Goal: Task Accomplishment & Management: Complete application form

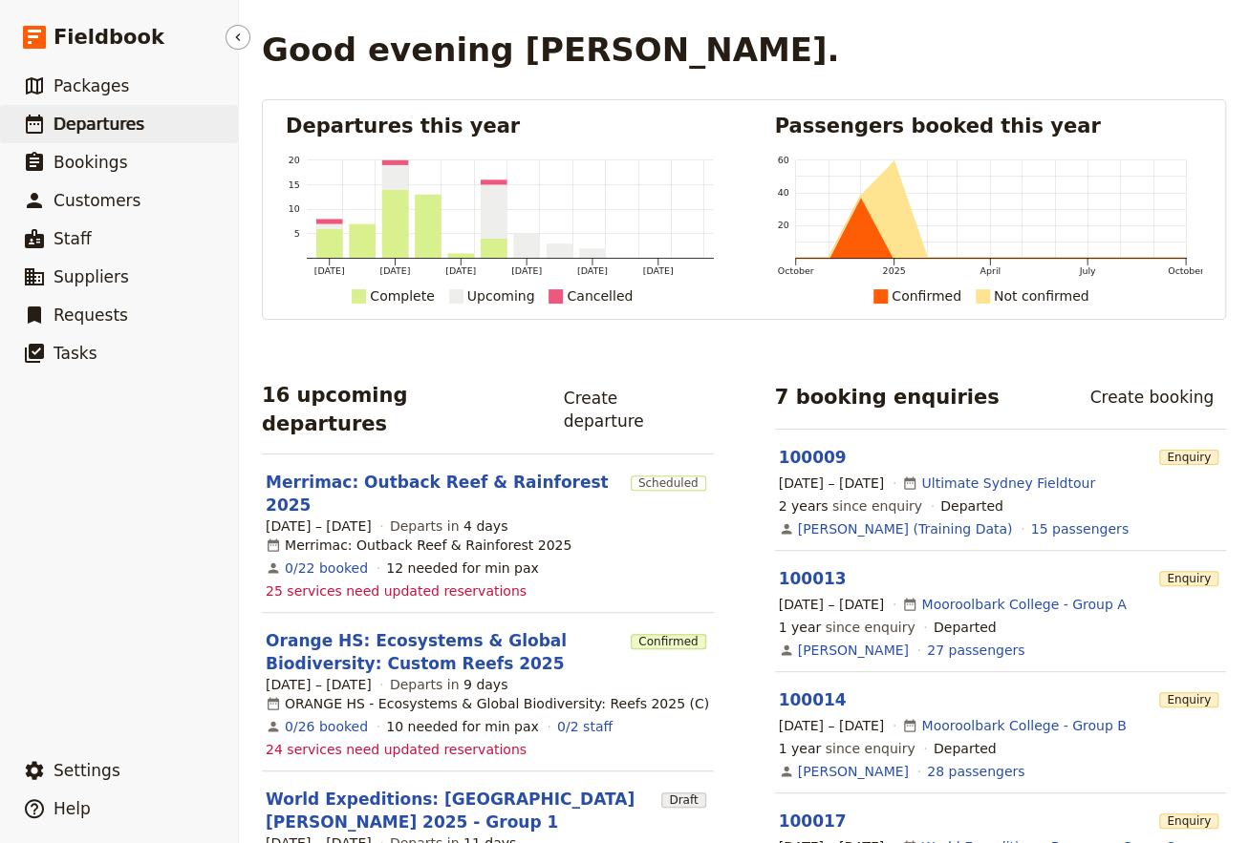
click at [66, 126] on span "Departures" at bounding box center [98, 124] width 91 height 19
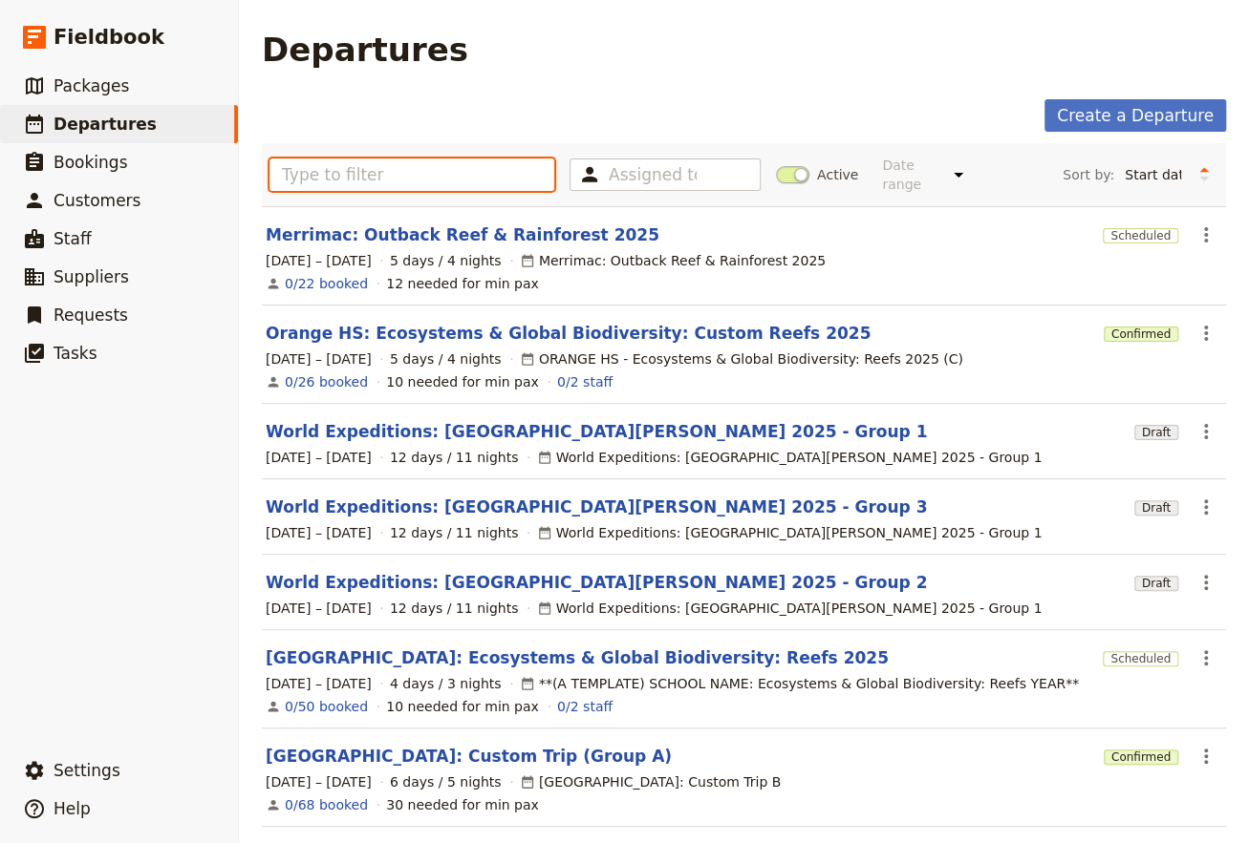
click at [340, 173] on input "text" at bounding box center [411, 175] width 285 height 32
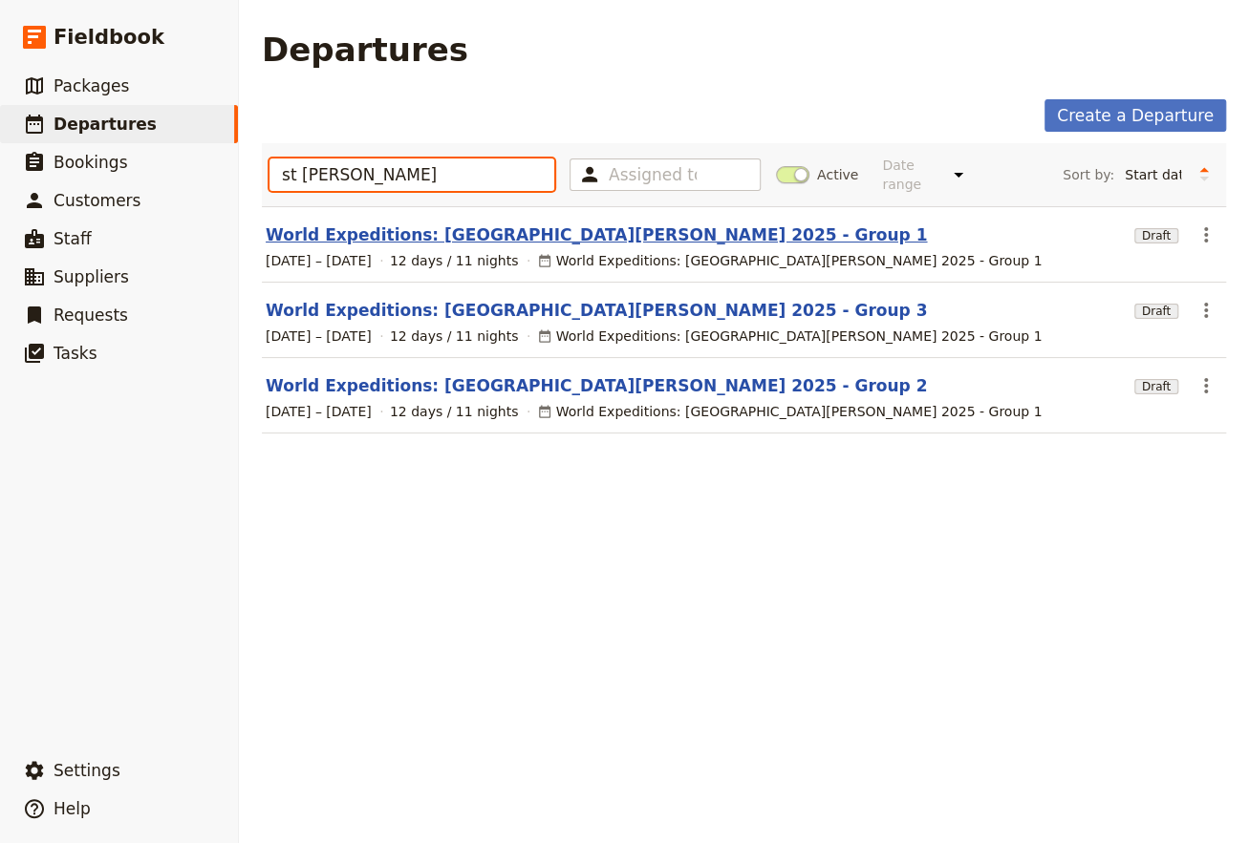
type input "st [PERSON_NAME]"
click at [392, 224] on link "World Expeditions: [GEOGRAPHIC_DATA][PERSON_NAME] 2025 - Group 1" at bounding box center [596, 235] width 661 height 23
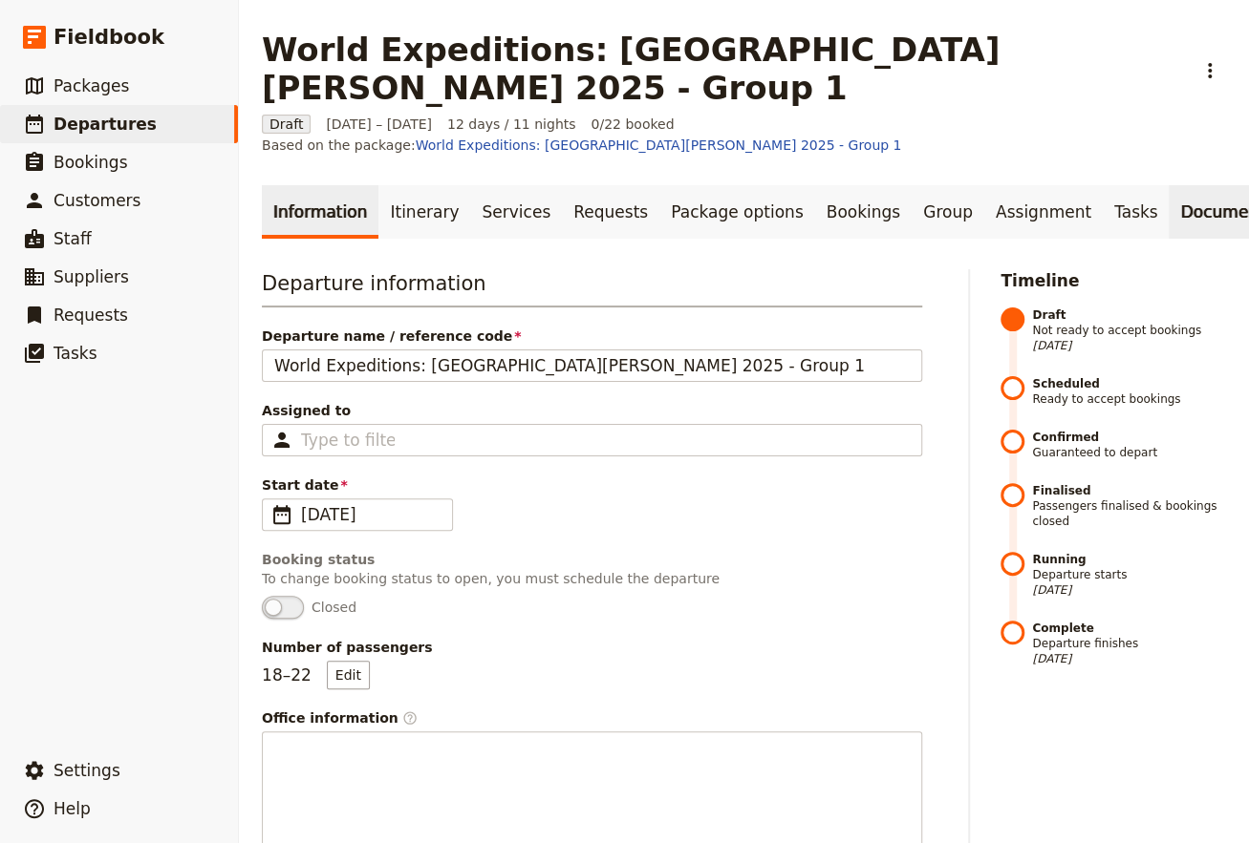
click at [1168, 185] on link "Documents" at bounding box center [1226, 211] width 116 height 53
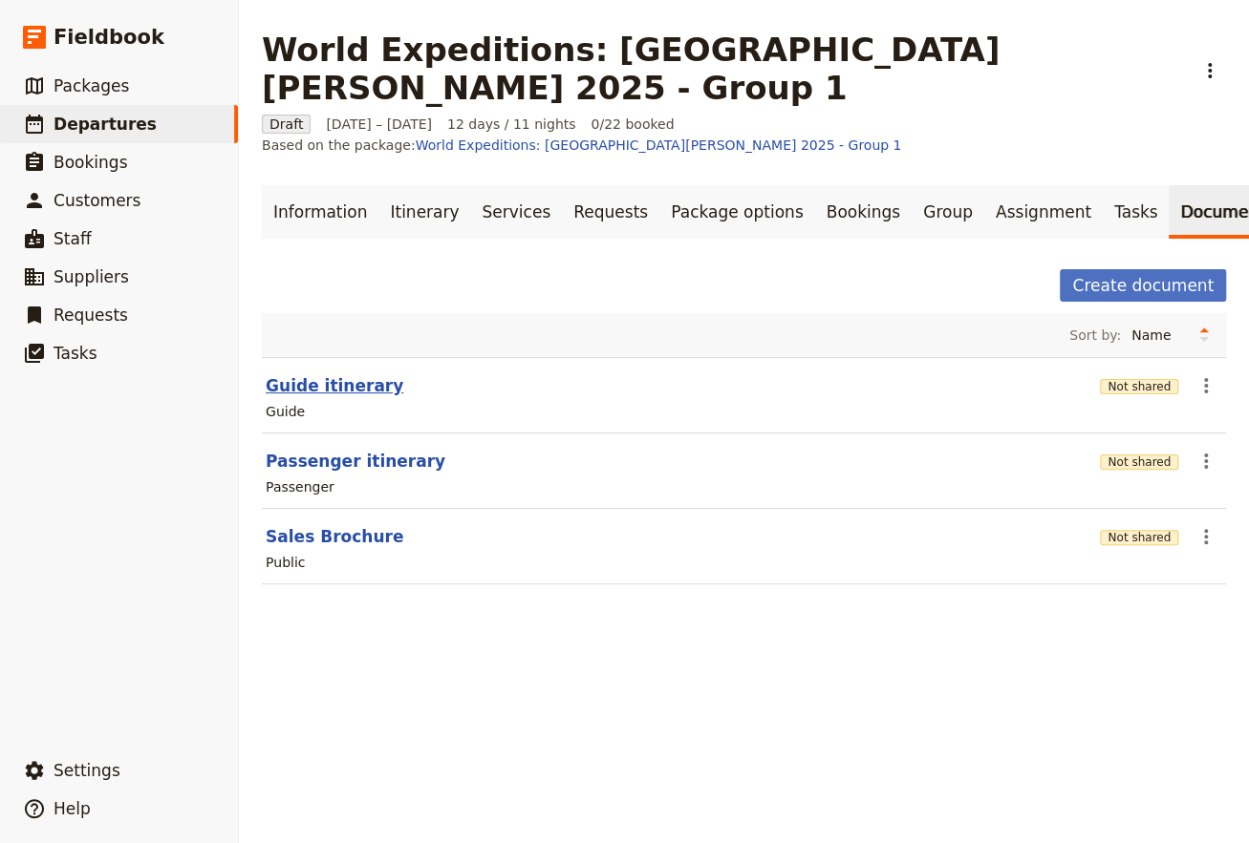
click at [315, 374] on button "Guide itinerary" at bounding box center [335, 385] width 138 height 23
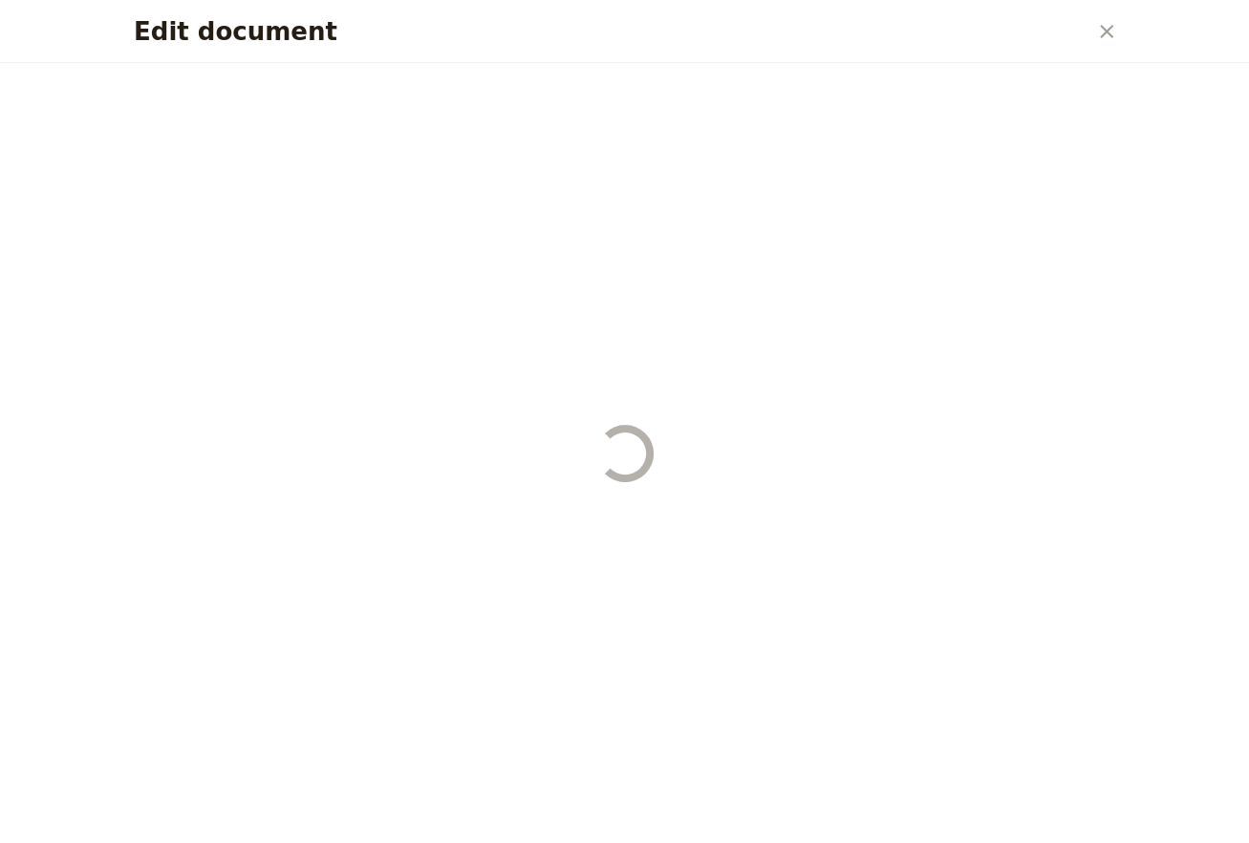
select select "STAFF"
select select "RUN_SHEET"
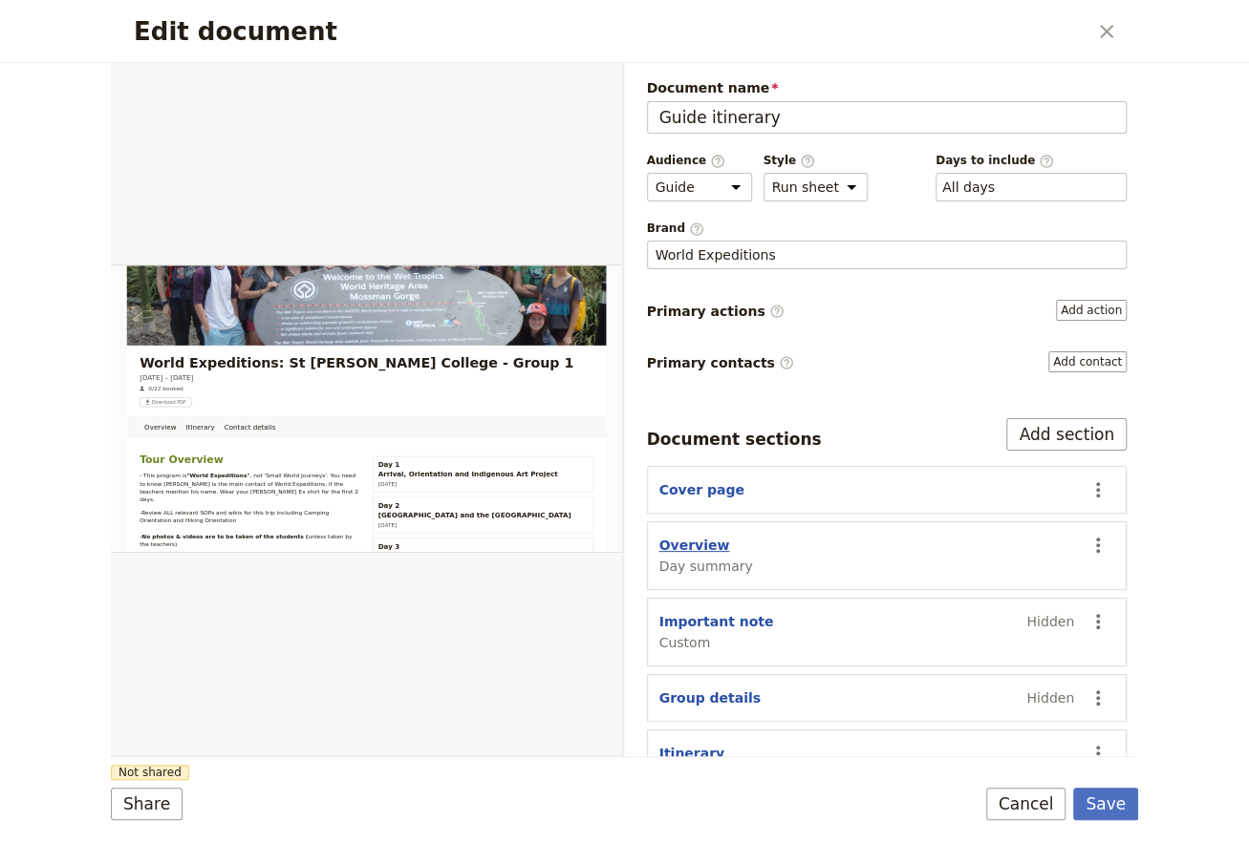
click at [691, 545] on button "Overview" at bounding box center [694, 545] width 71 height 19
select select "DAY_SUMMARY"
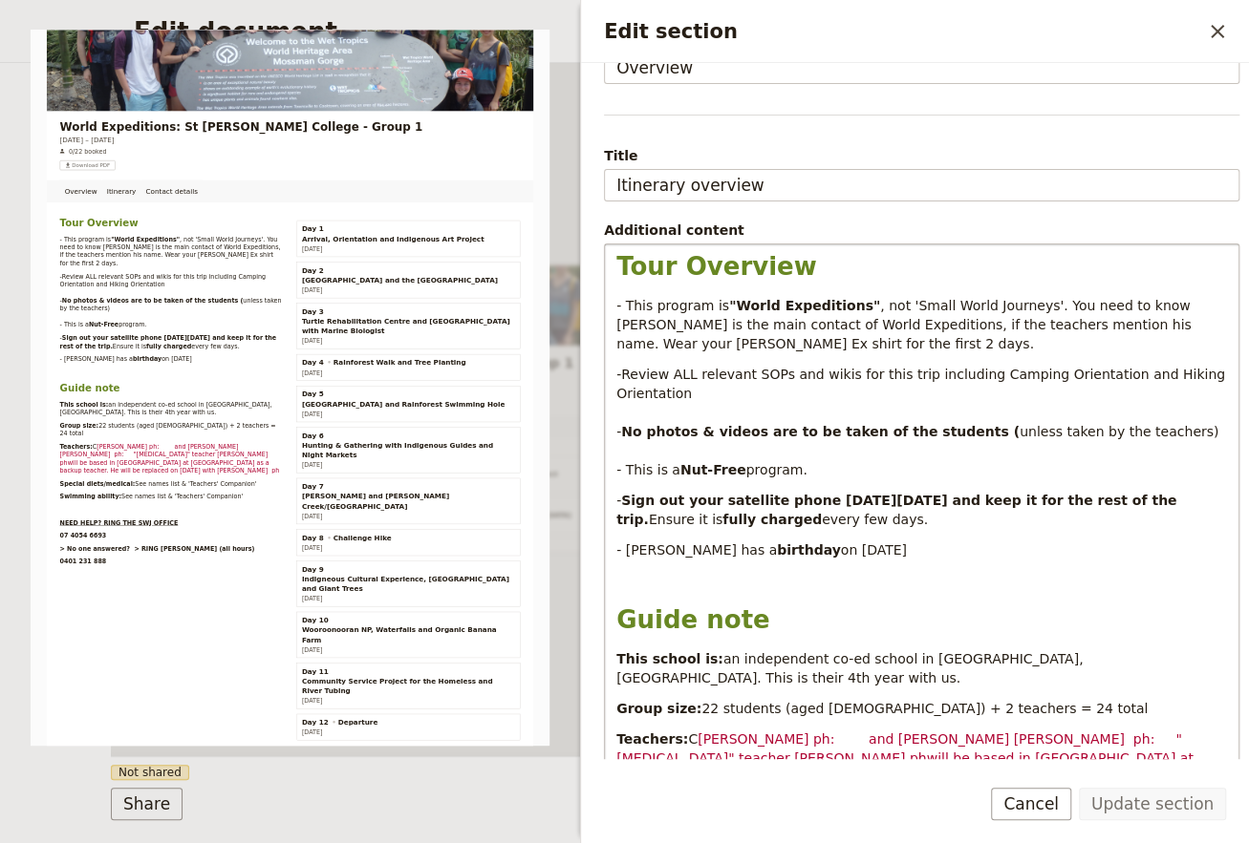
scroll to position [258, 0]
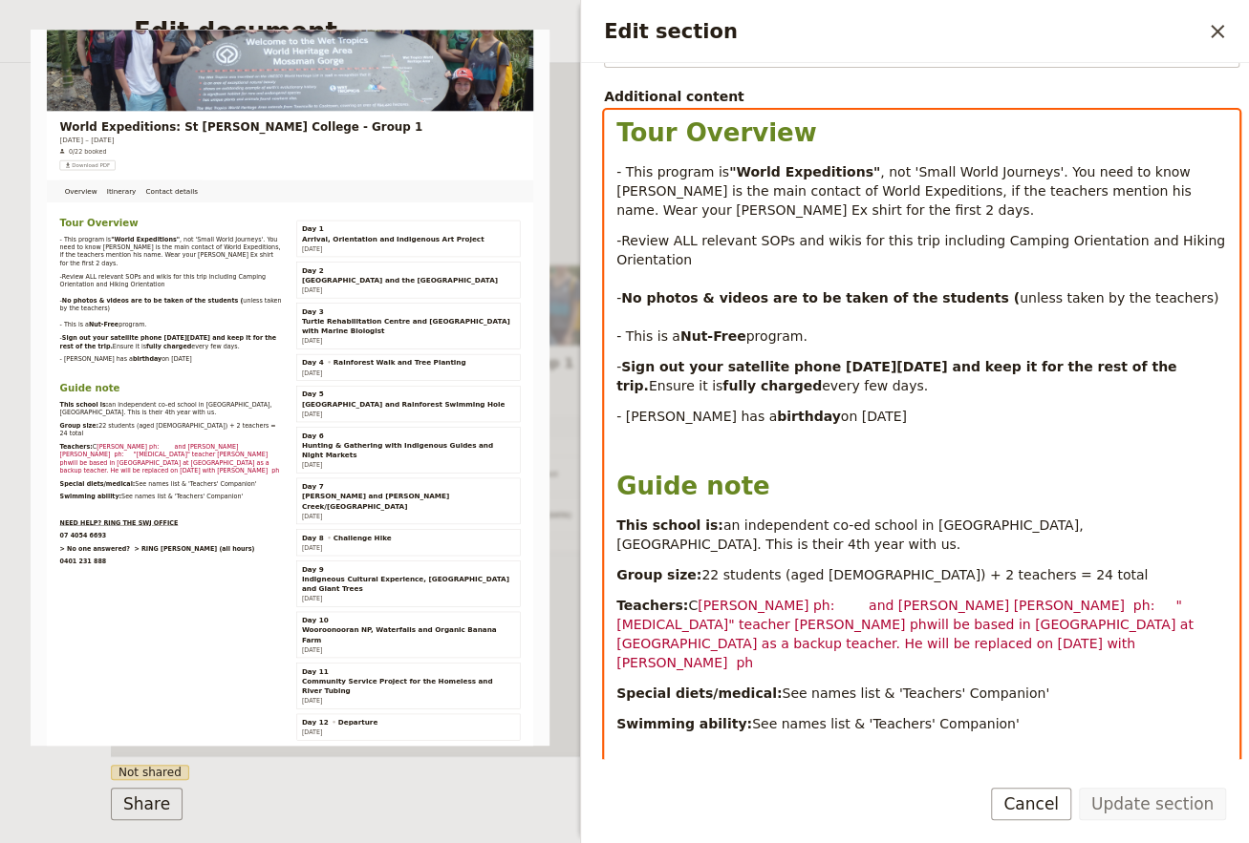
click at [767, 598] on span "[PERSON_NAME] ph: and [PERSON_NAME] [PERSON_NAME] ph: "[MEDICAL_DATA]" teacher …" at bounding box center [906, 634] width 581 height 73
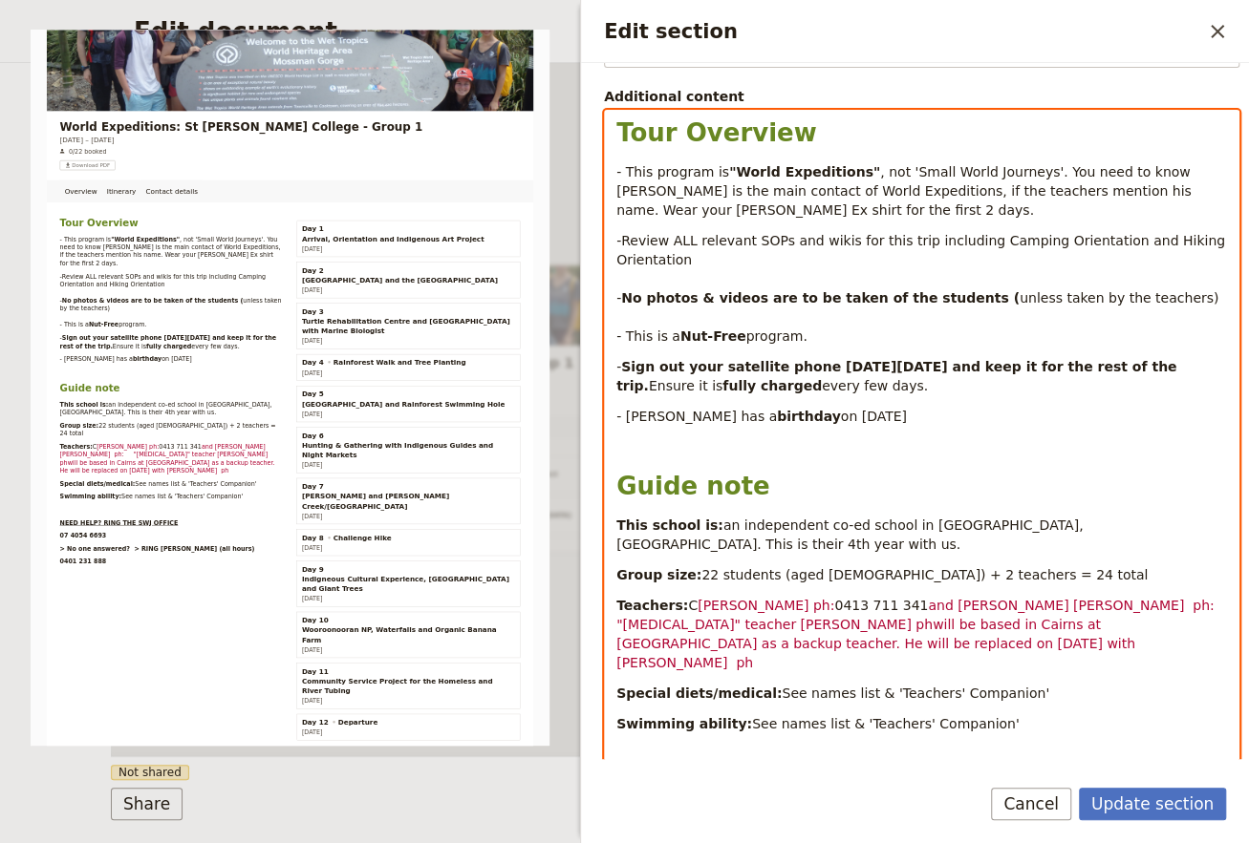
click at [1038, 598] on span "and [PERSON_NAME] [PERSON_NAME] ph: "[MEDICAL_DATA]" teacher [PERSON_NAME] phwi…" at bounding box center [925, 634] width 619 height 73
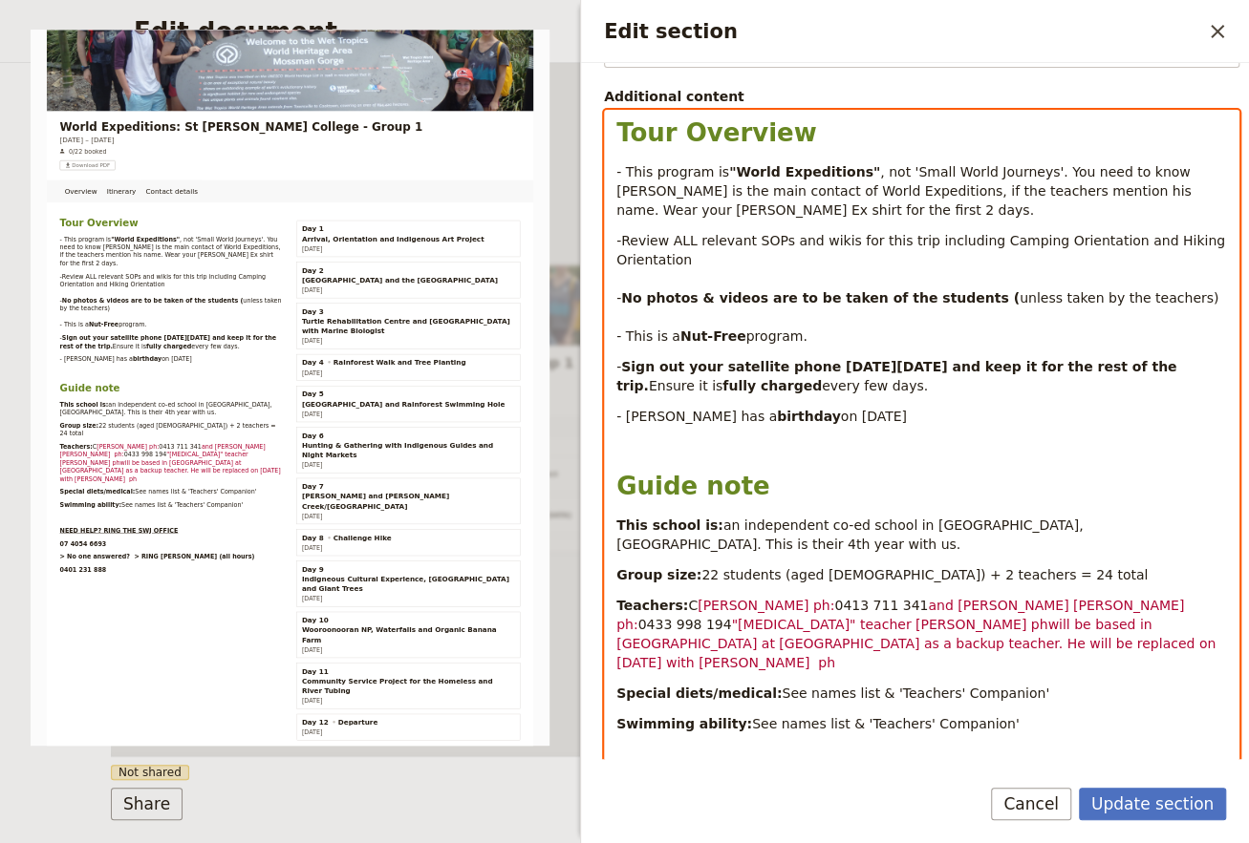
click at [775, 617] on span ""[MEDICAL_DATA]" teacher [PERSON_NAME] phwill be based in [GEOGRAPHIC_DATA] at …" at bounding box center [917, 643] width 603 height 53
click at [771, 617] on span ""[MEDICAL_DATA]" teacher [PERSON_NAME] ph" at bounding box center [889, 624] width 316 height 15
click at [1052, 617] on span "0429 430 385" at bounding box center [1099, 624] width 94 height 15
click at [984, 626] on span "will be based in [GEOGRAPHIC_DATA] at [GEOGRAPHIC_DATA] as a backup teacher. He…" at bounding box center [906, 643] width 581 height 53
click at [988, 624] on span "will be based in [GEOGRAPHIC_DATA] at [GEOGRAPHIC_DATA] as a backup teacher. He…" at bounding box center [906, 643] width 581 height 53
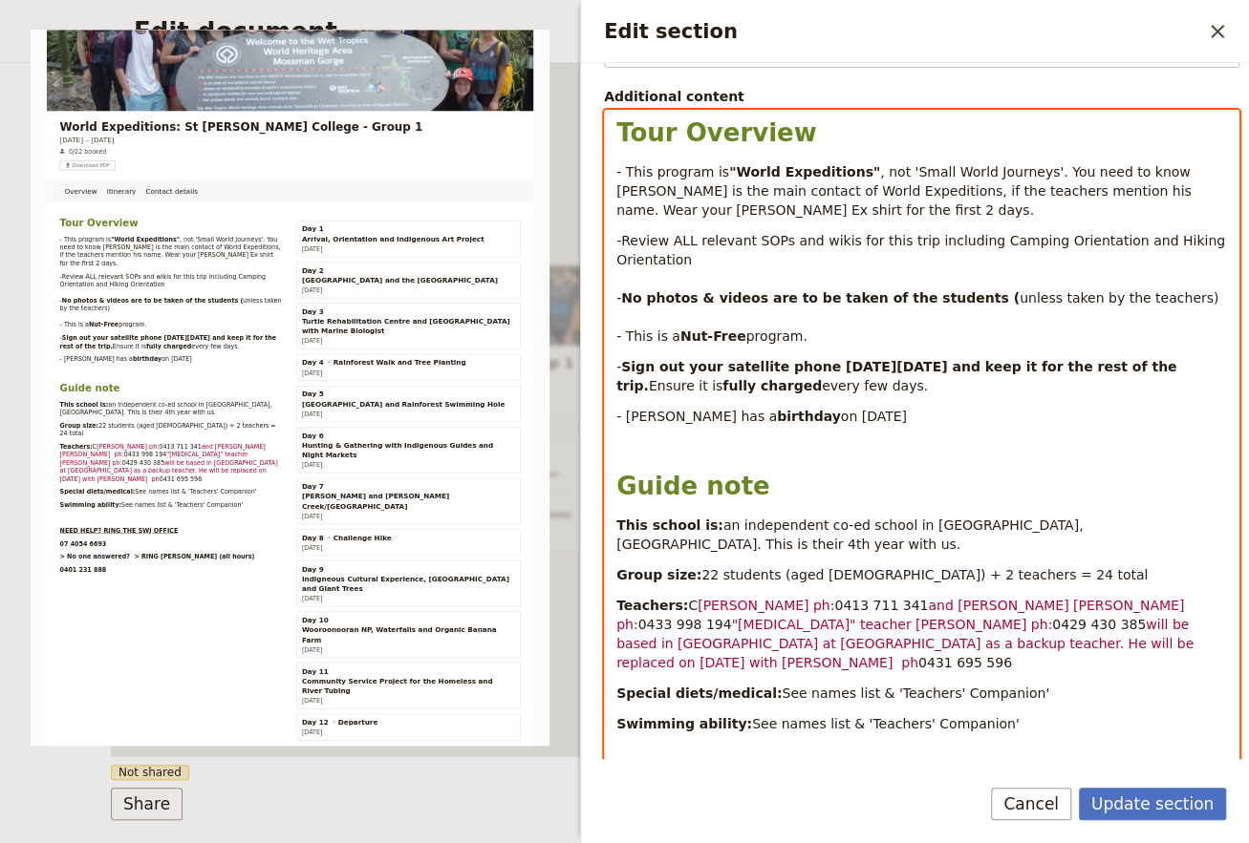
click at [988, 628] on span "will be based in [GEOGRAPHIC_DATA] at [GEOGRAPHIC_DATA] as a backup teacher. He…" at bounding box center [906, 643] width 581 height 53
click at [967, 625] on span "will be based in [GEOGRAPHIC_DATA] at [GEOGRAPHIC_DATA] as a backup teacher. He…" at bounding box center [906, 643] width 581 height 53
click at [1065, 684] on p "Special diets/medical: See names list & 'Teachers' Companion'" at bounding box center [921, 693] width 610 height 19
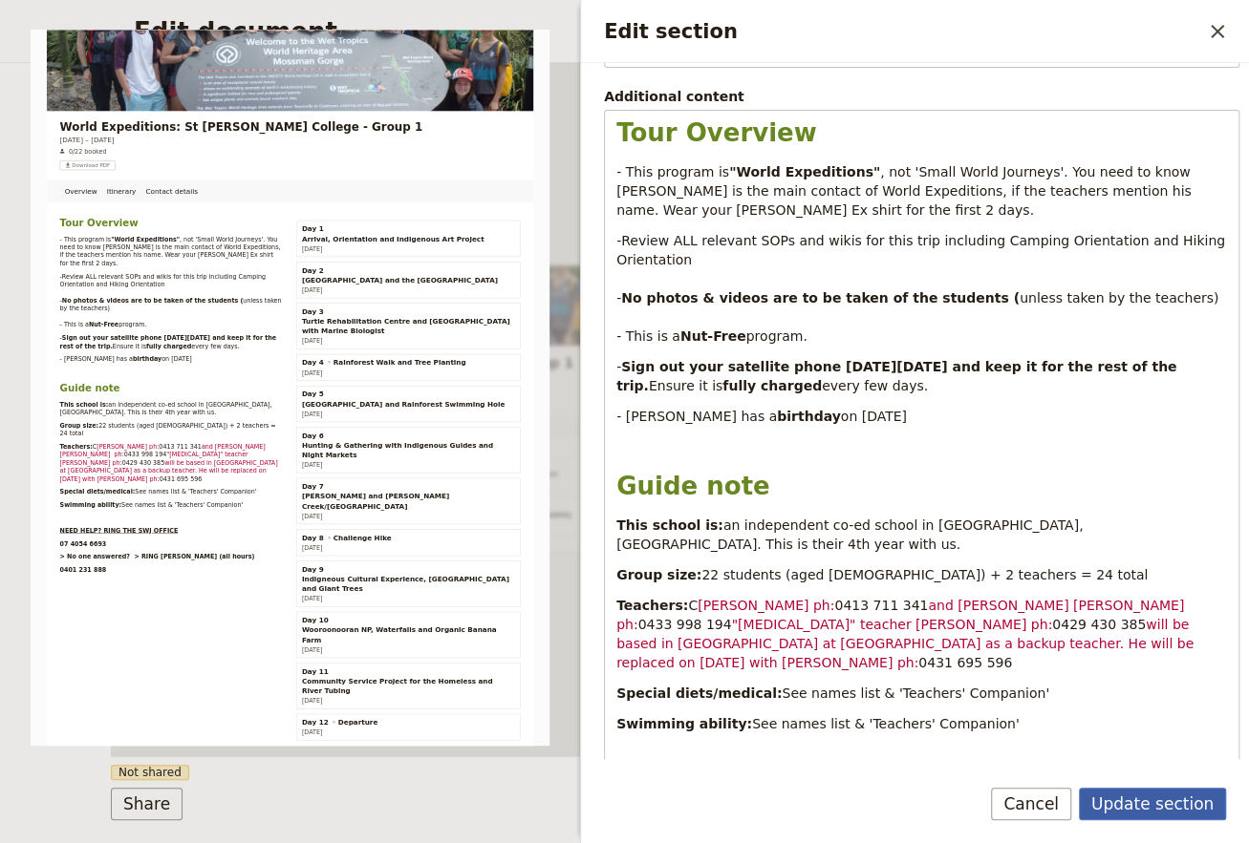
click at [1158, 806] on button "Update section" at bounding box center [1151, 804] width 147 height 32
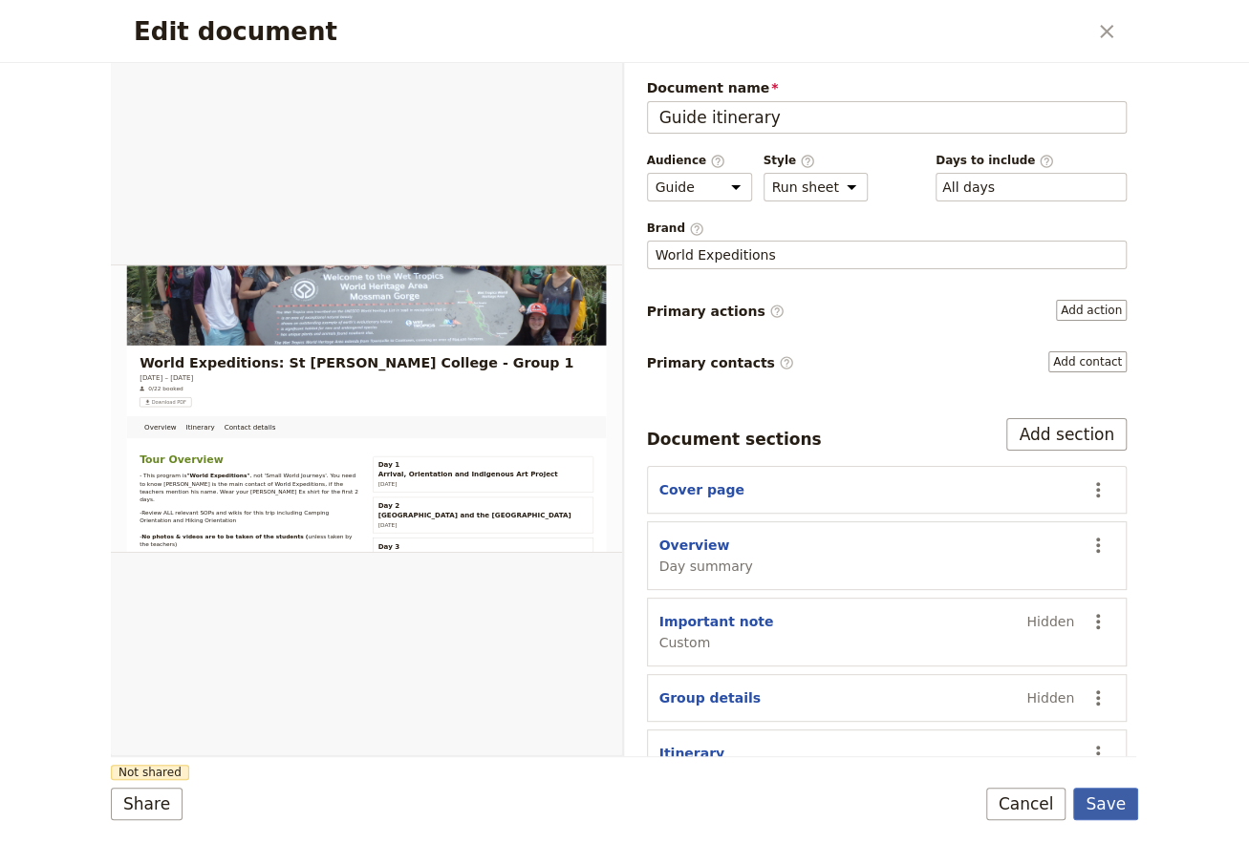
click at [1106, 803] on button "Save" at bounding box center [1105, 804] width 65 height 32
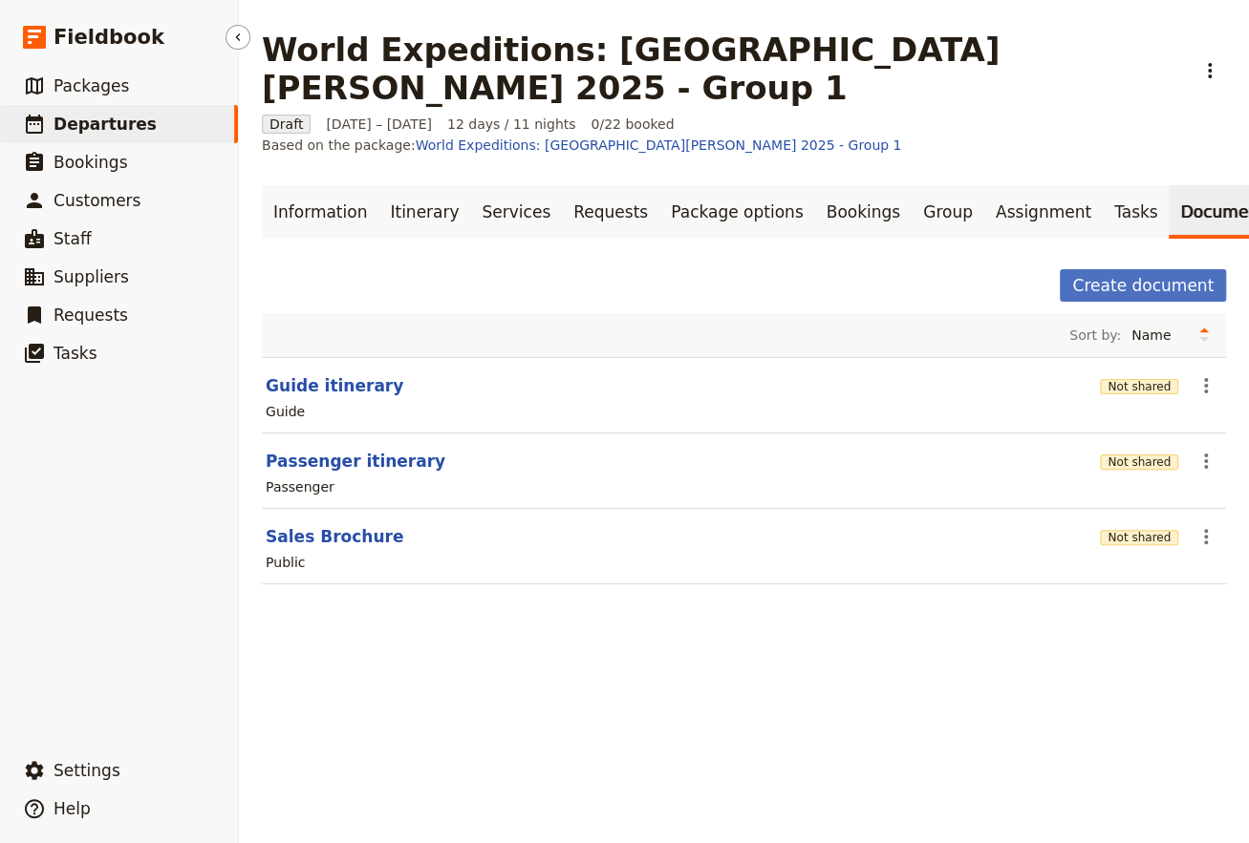
click at [101, 124] on span "Departures" at bounding box center [104, 124] width 103 height 19
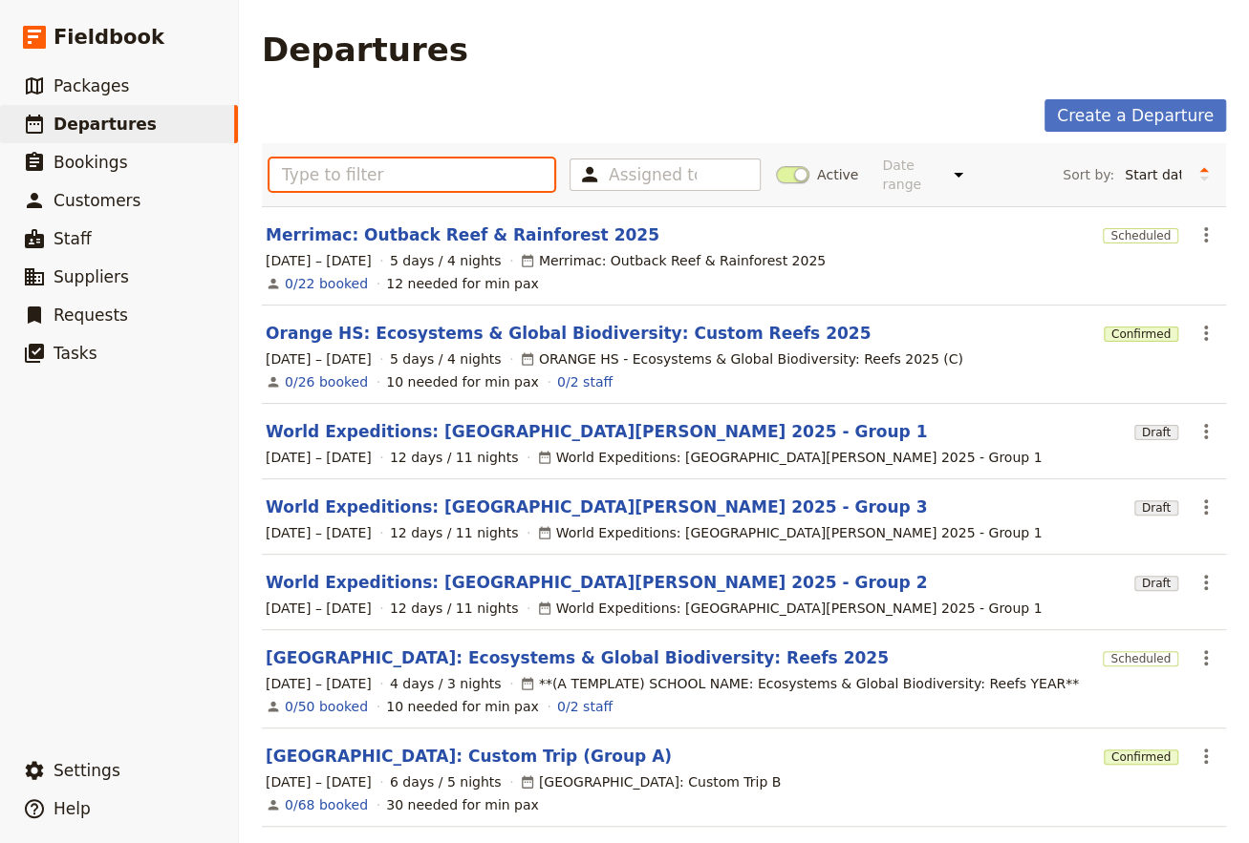
click at [314, 169] on input "text" at bounding box center [411, 175] width 285 height 32
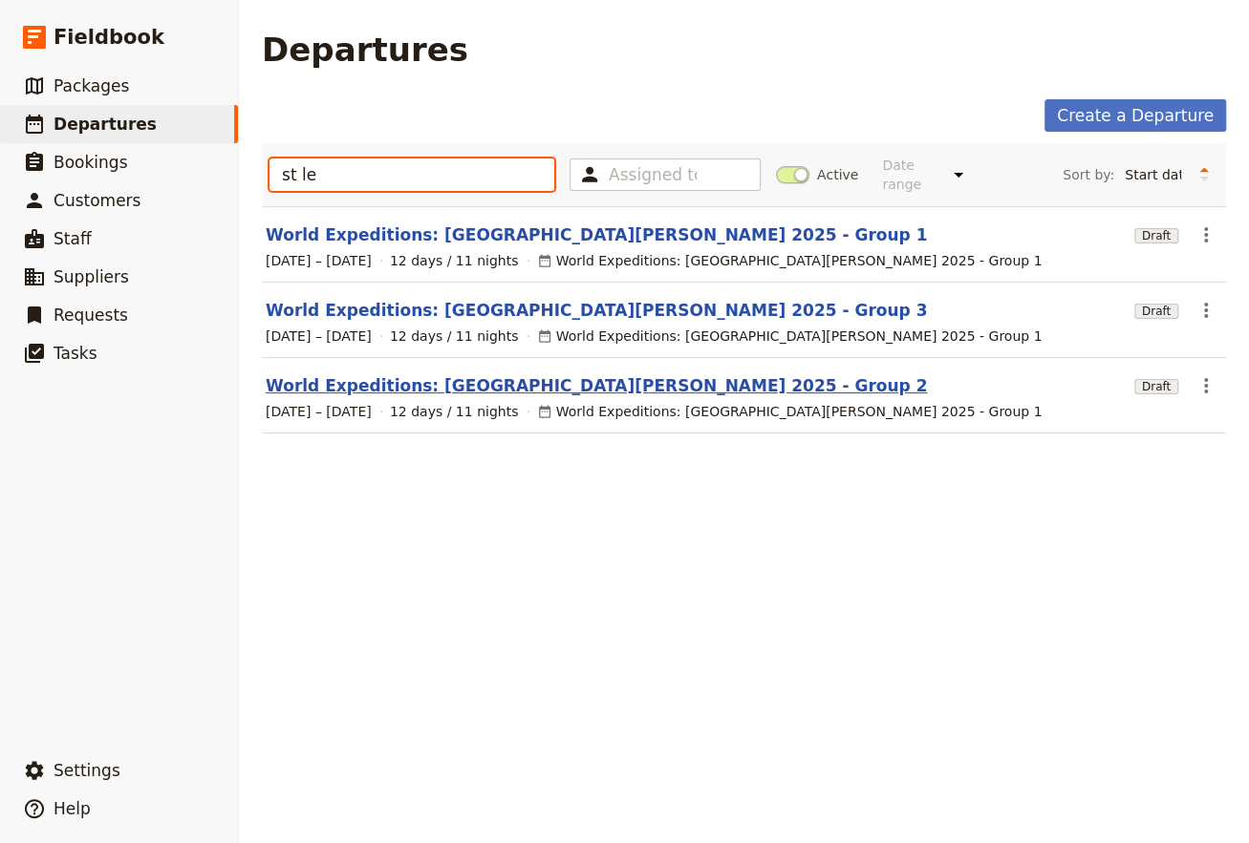
type input "st le"
click at [496, 374] on link "World Expeditions: [GEOGRAPHIC_DATA][PERSON_NAME] 2025 - Group 2" at bounding box center [596, 385] width 661 height 23
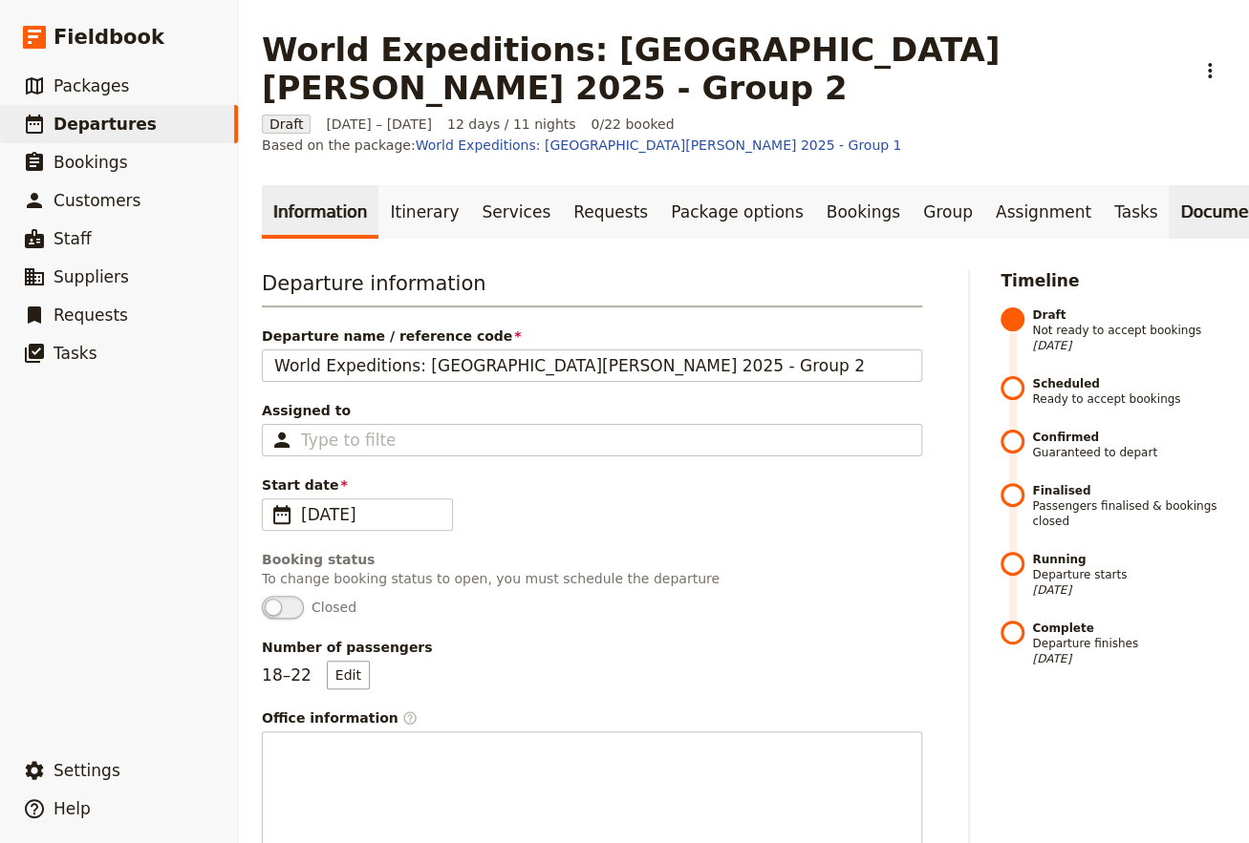
drag, startPoint x: 1154, startPoint y: 159, endPoint x: 1130, endPoint y: 171, distance: 26.9
click at [1168, 185] on link "Documents" at bounding box center [1226, 211] width 116 height 53
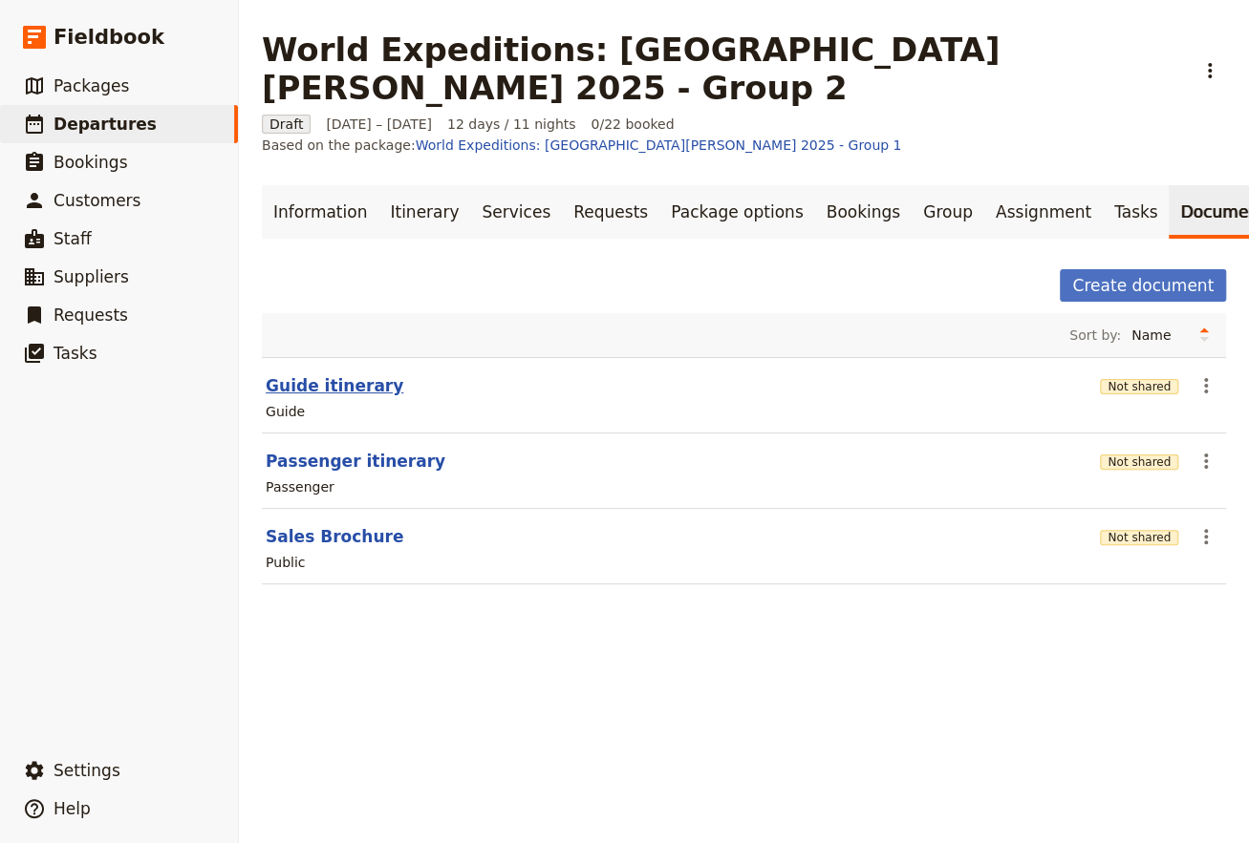
click at [338, 374] on button "Guide itinerary" at bounding box center [335, 385] width 138 height 23
select select "STAFF"
select select "RUN_SHEET"
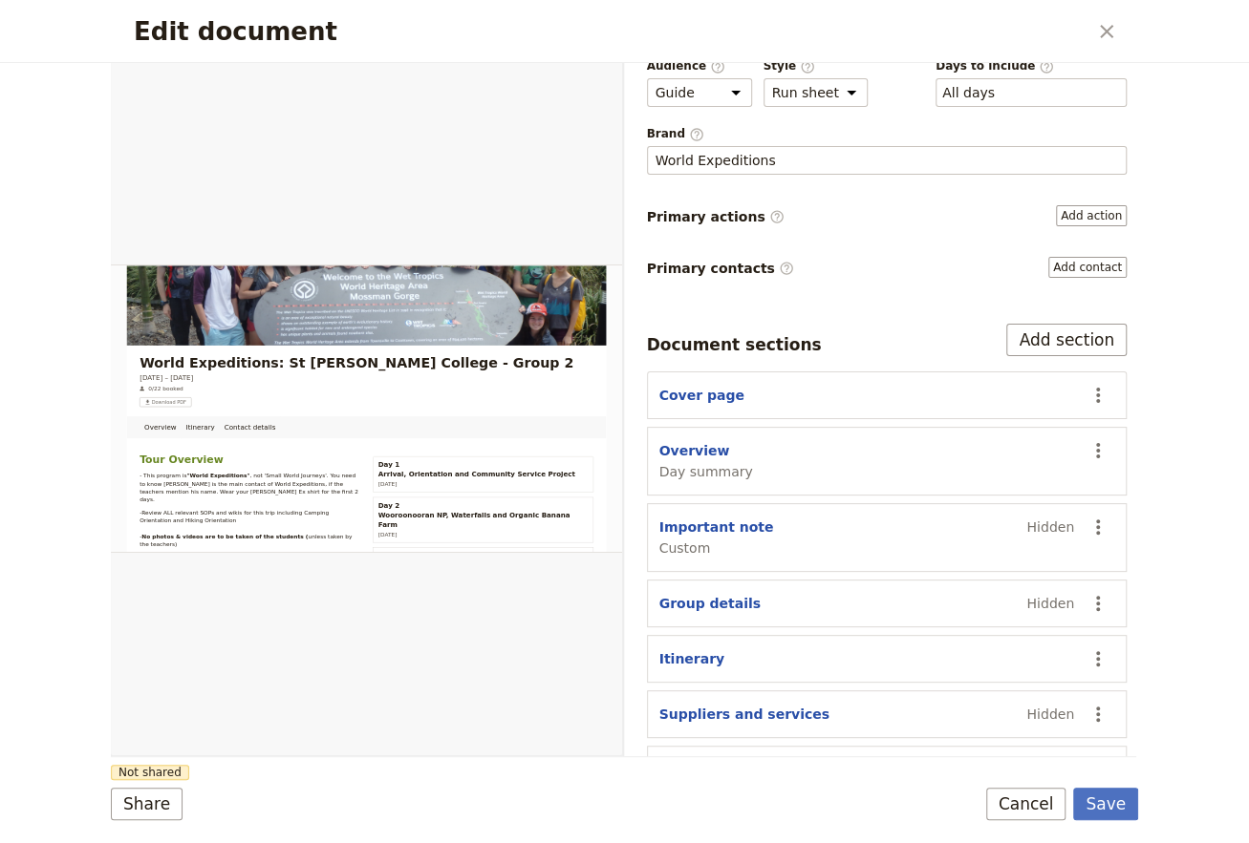
scroll to position [136, 0]
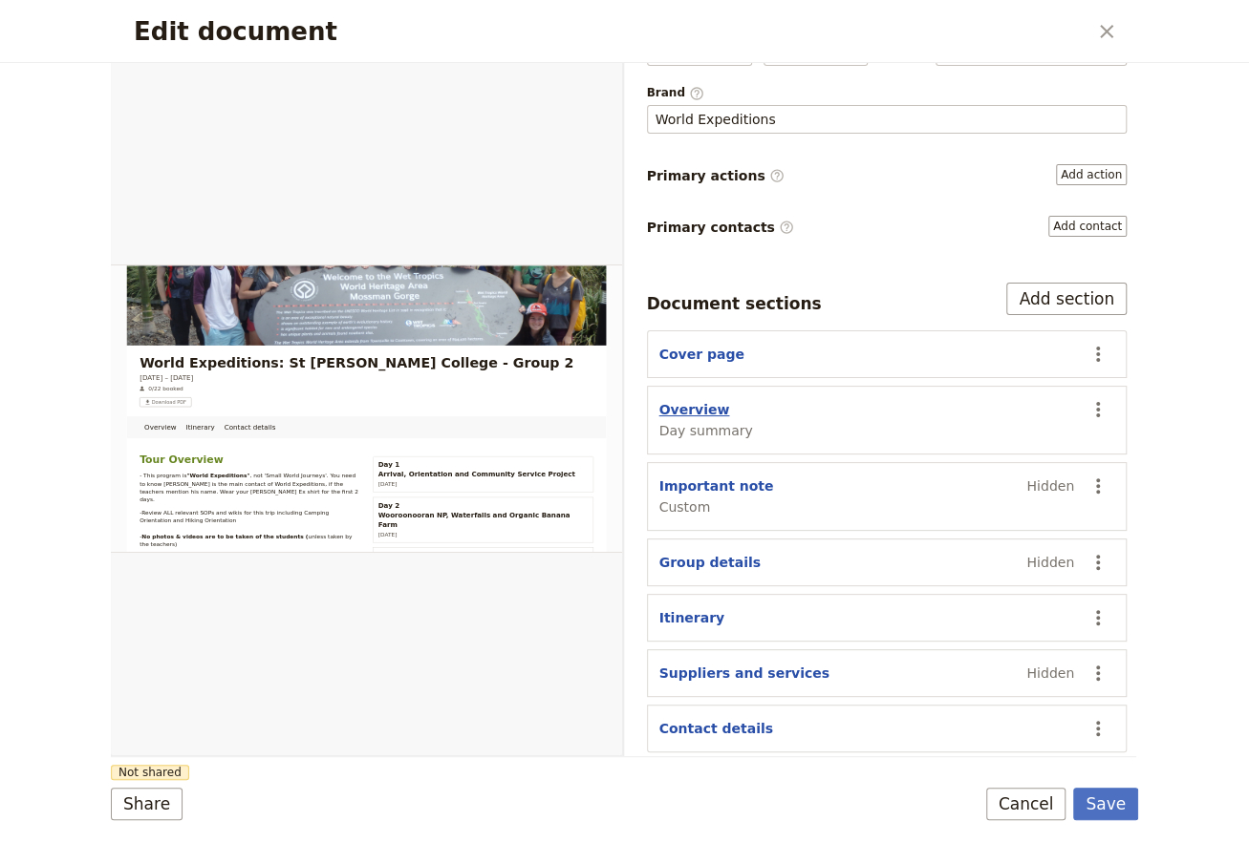
click at [684, 407] on button "Overview" at bounding box center [694, 409] width 71 height 19
select select "DAY_SUMMARY"
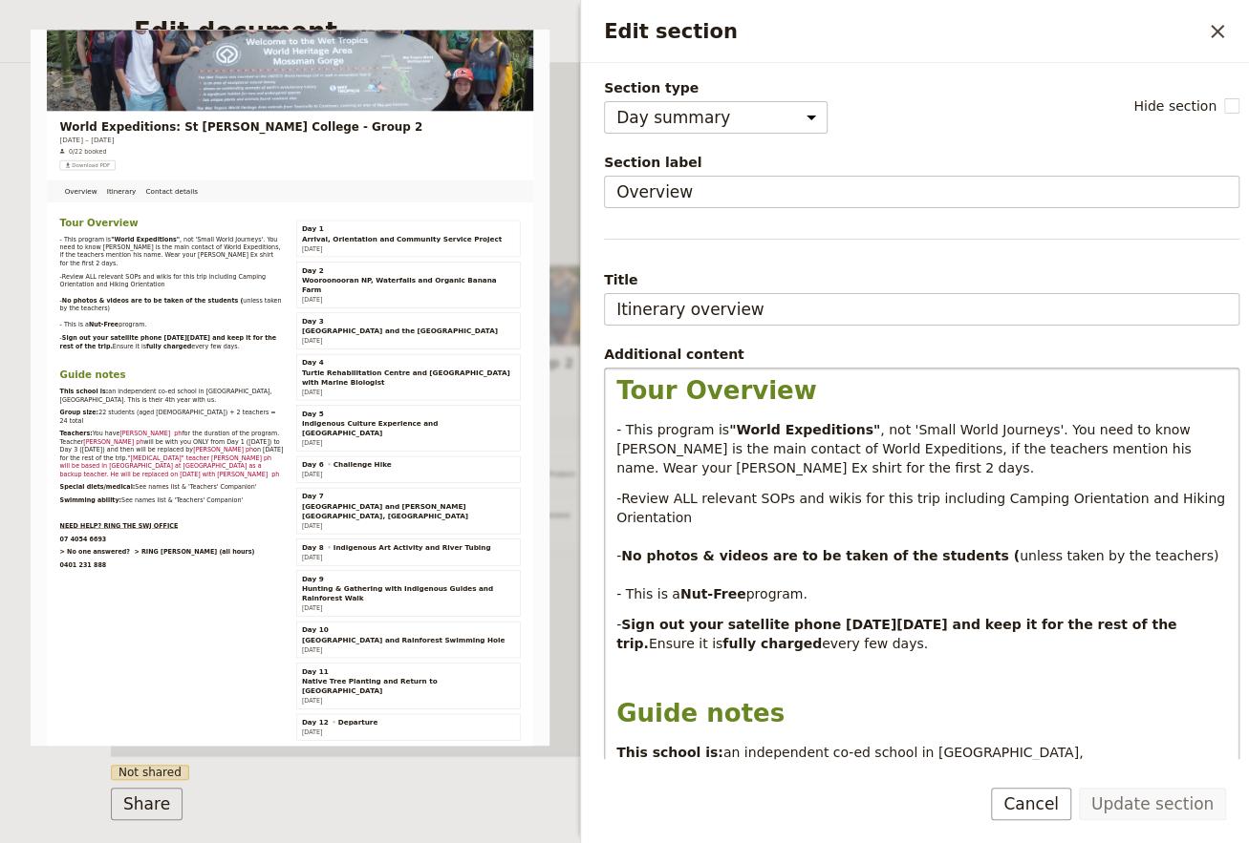
scroll to position [387, 0]
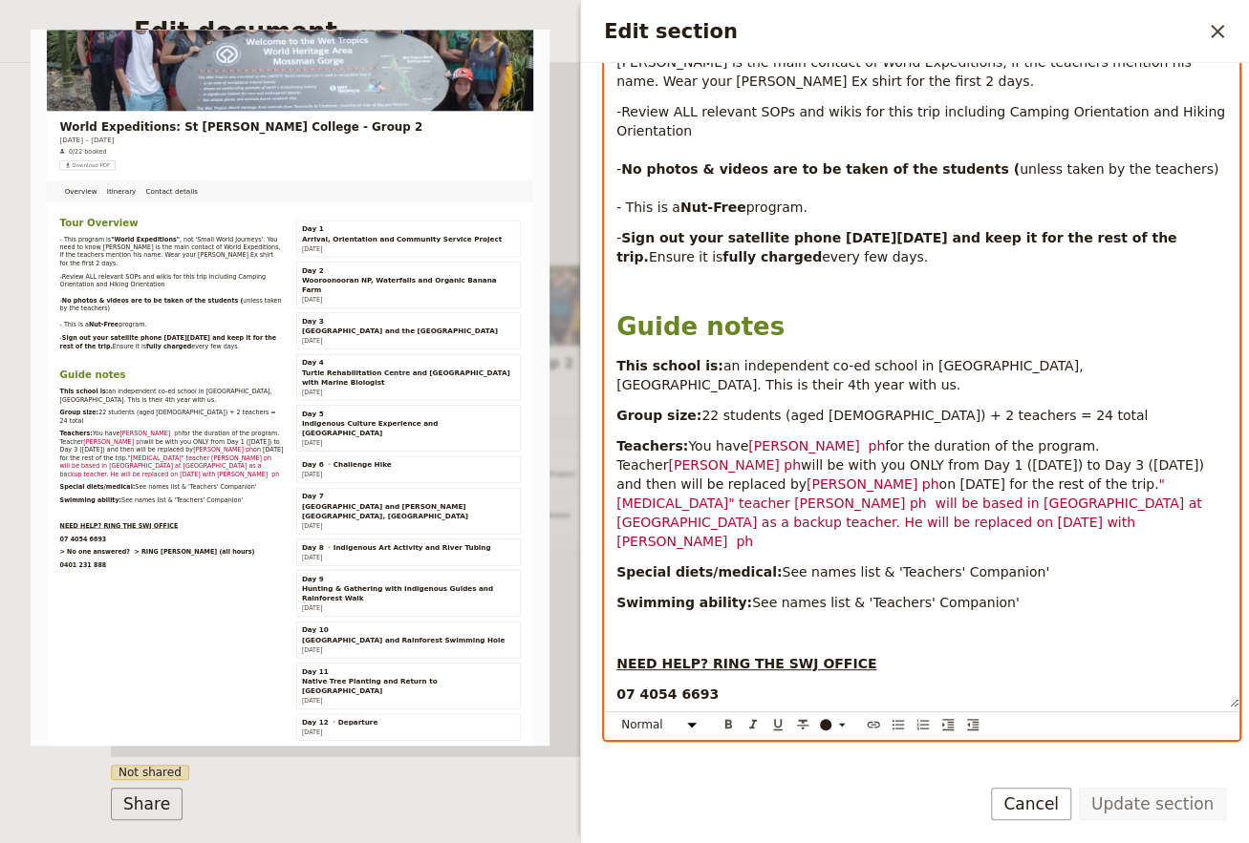
click at [834, 438] on span "for the duration of the program. Teacher" at bounding box center [859, 455] width 487 height 34
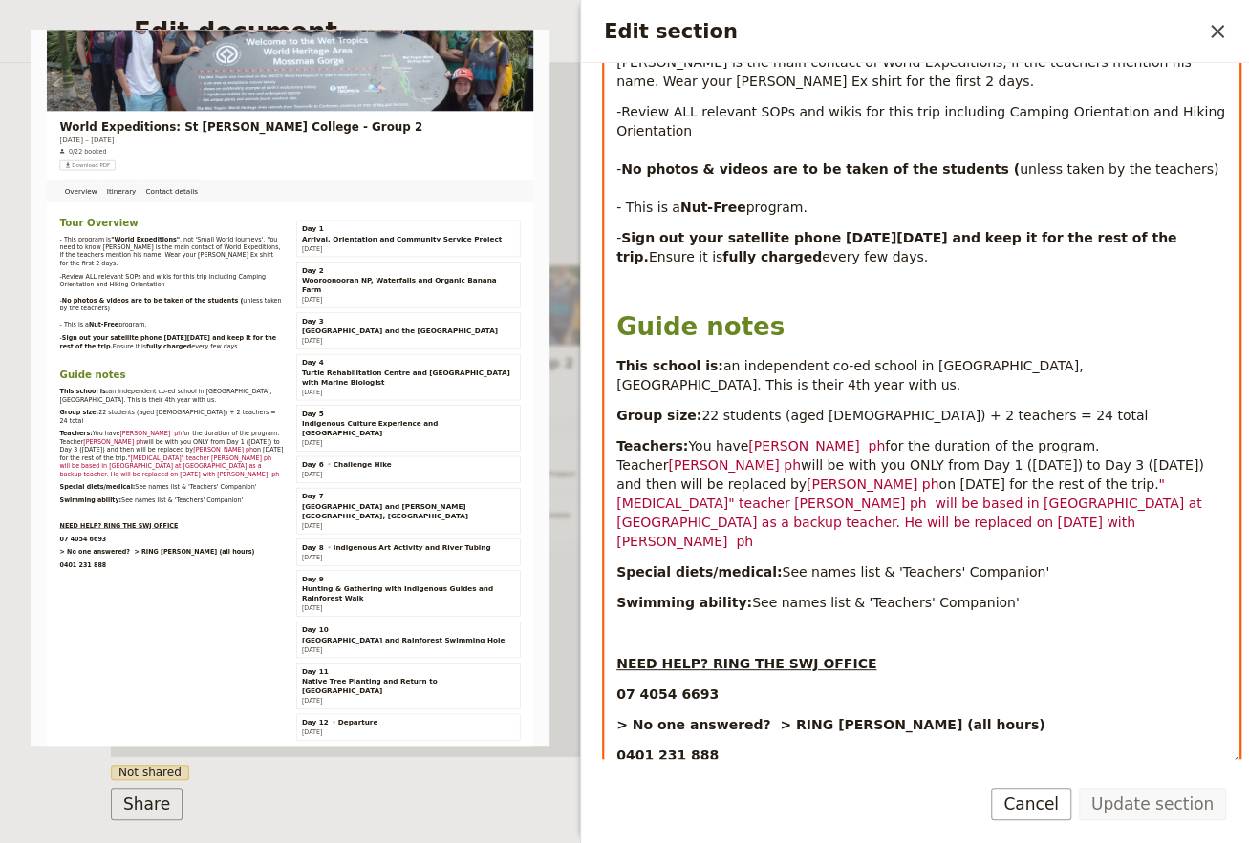
click at [829, 438] on span "[PERSON_NAME] ph" at bounding box center [816, 445] width 137 height 15
click at [830, 438] on span "[PERSON_NAME] ph" at bounding box center [816, 445] width 137 height 15
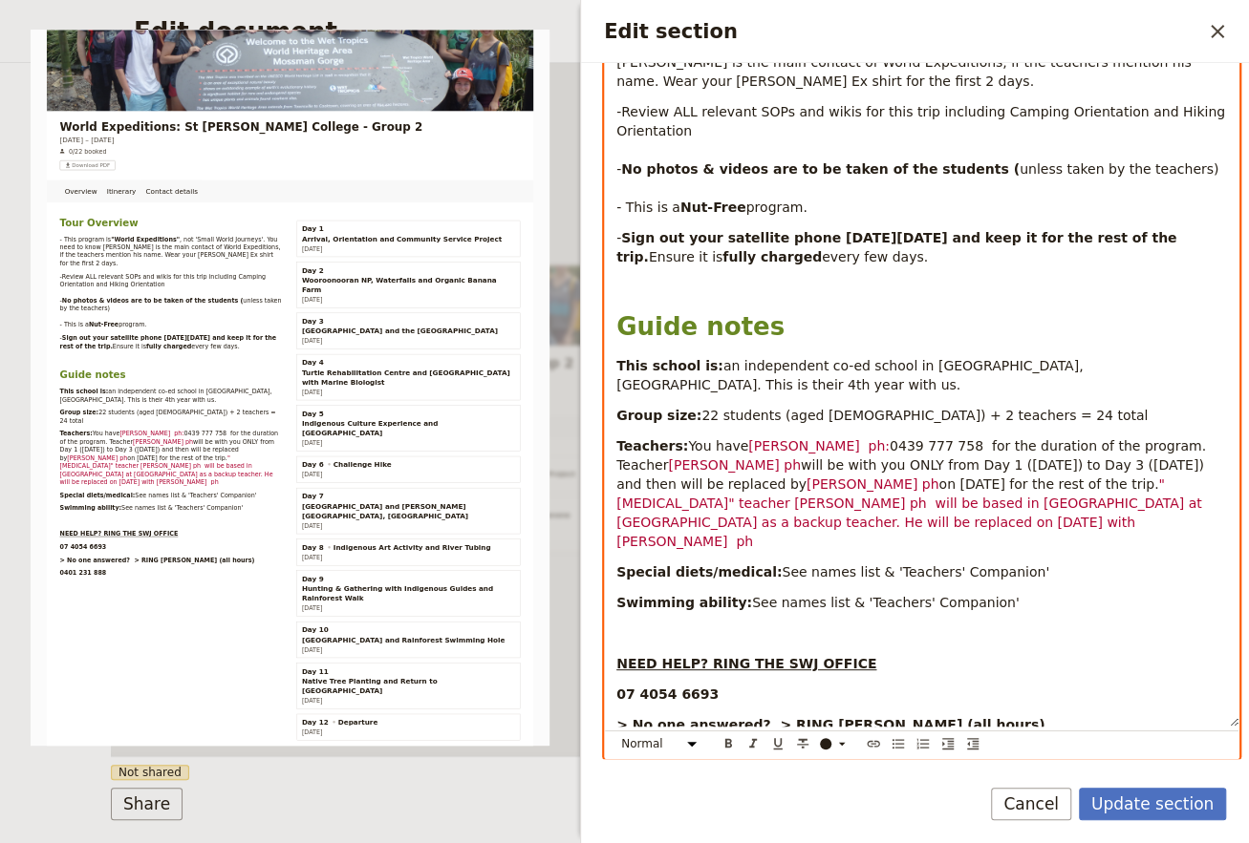
click at [677, 458] on span "[PERSON_NAME] ph" at bounding box center [734, 465] width 133 height 15
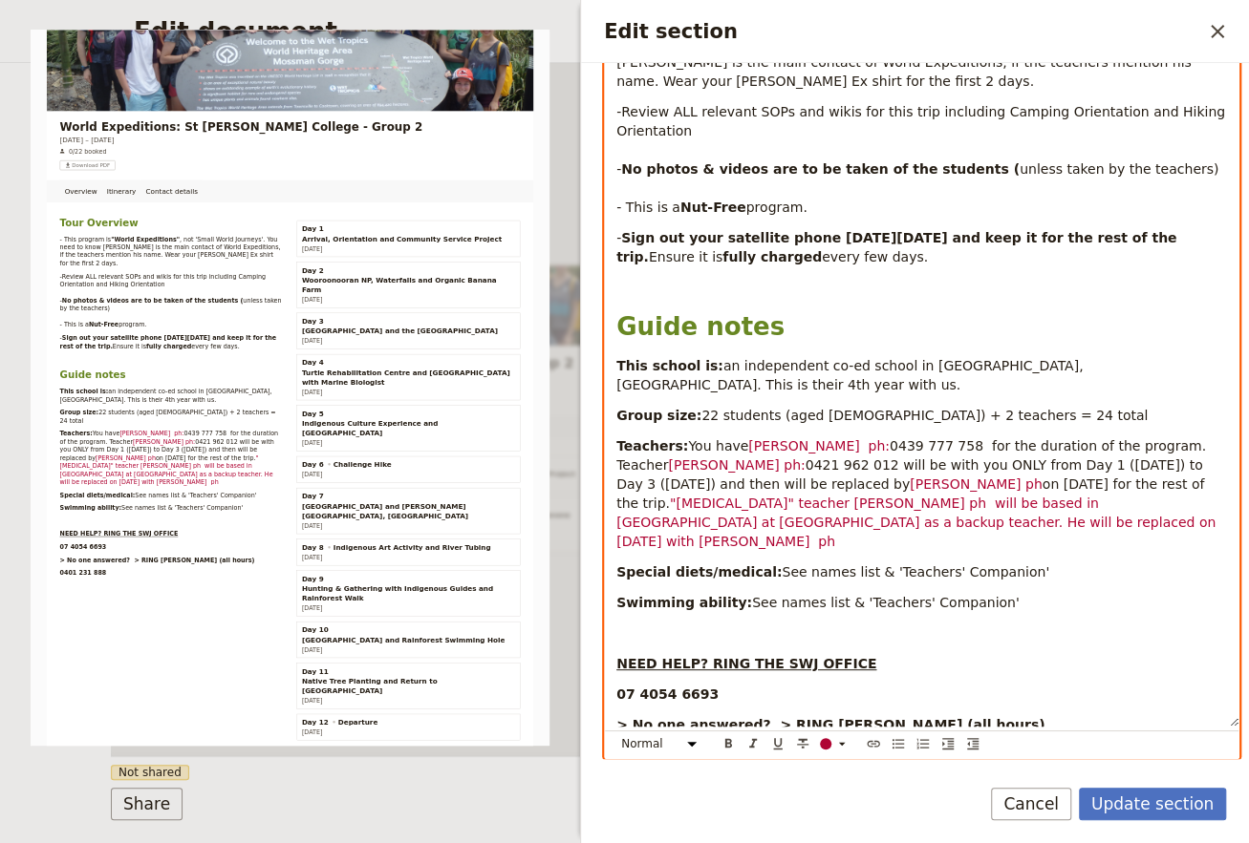
click at [909, 477] on span "[PERSON_NAME] ph" at bounding box center [975, 484] width 133 height 15
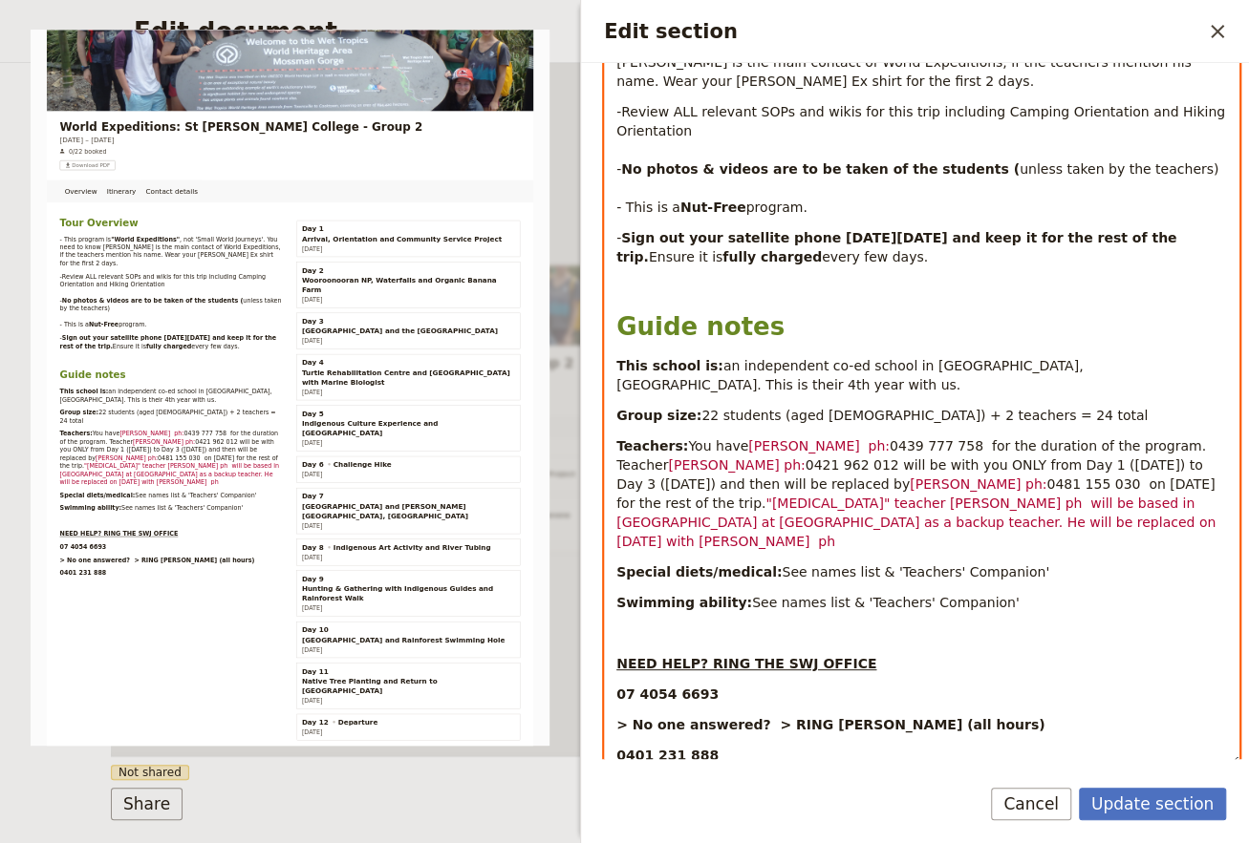
click at [909, 477] on span "[PERSON_NAME] ph:" at bounding box center [977, 484] width 137 height 15
click at [700, 496] on span ""[MEDICAL_DATA]" teacher [PERSON_NAME] ph will be based in [GEOGRAPHIC_DATA] at…" at bounding box center [917, 522] width 603 height 53
click at [876, 507] on span "will be based in [GEOGRAPHIC_DATA] at [GEOGRAPHIC_DATA] as a backup teacher. He…" at bounding box center [921, 522] width 610 height 53
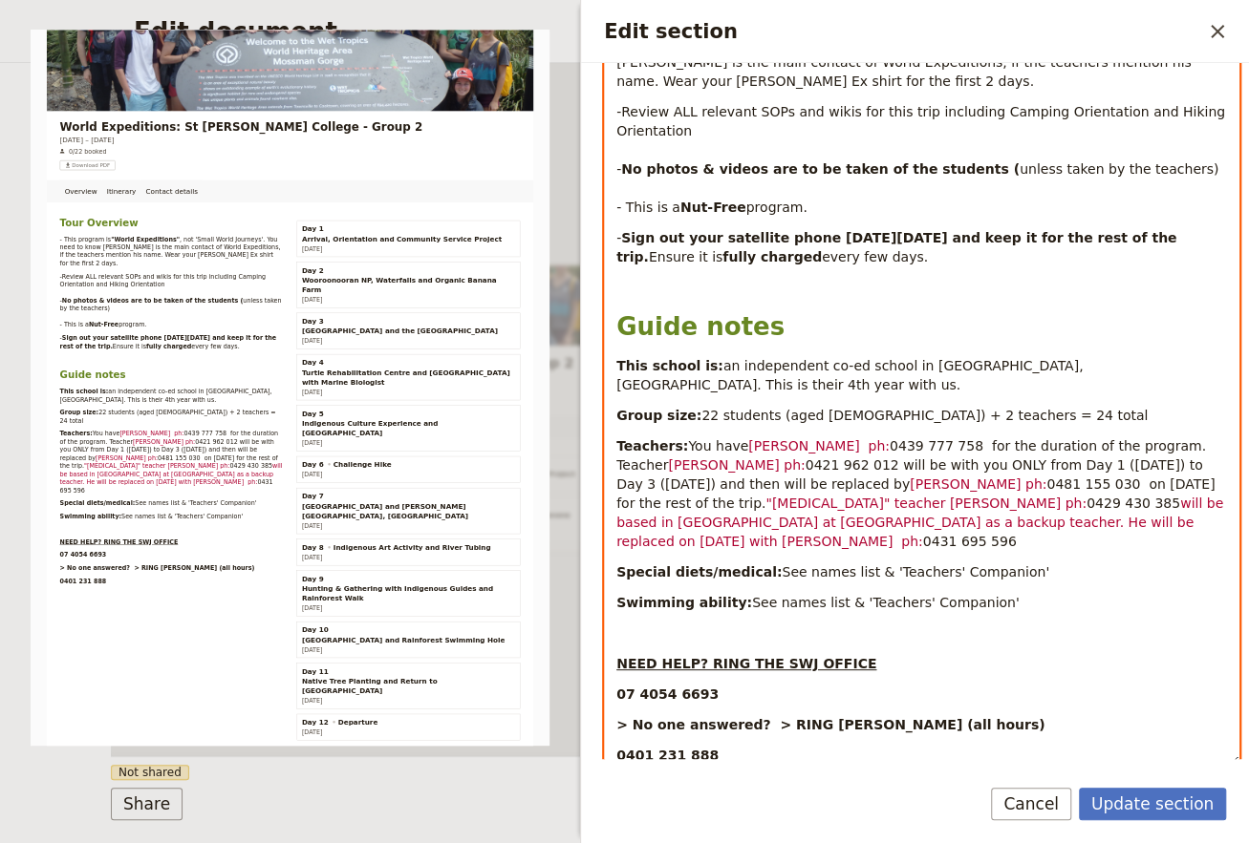
click at [850, 501] on span "will be based in [GEOGRAPHIC_DATA] at [GEOGRAPHIC_DATA] as a backup teacher. He…" at bounding box center [921, 522] width 610 height 53
click at [807, 438] on span "[PERSON_NAME] ph:" at bounding box center [818, 445] width 141 height 15
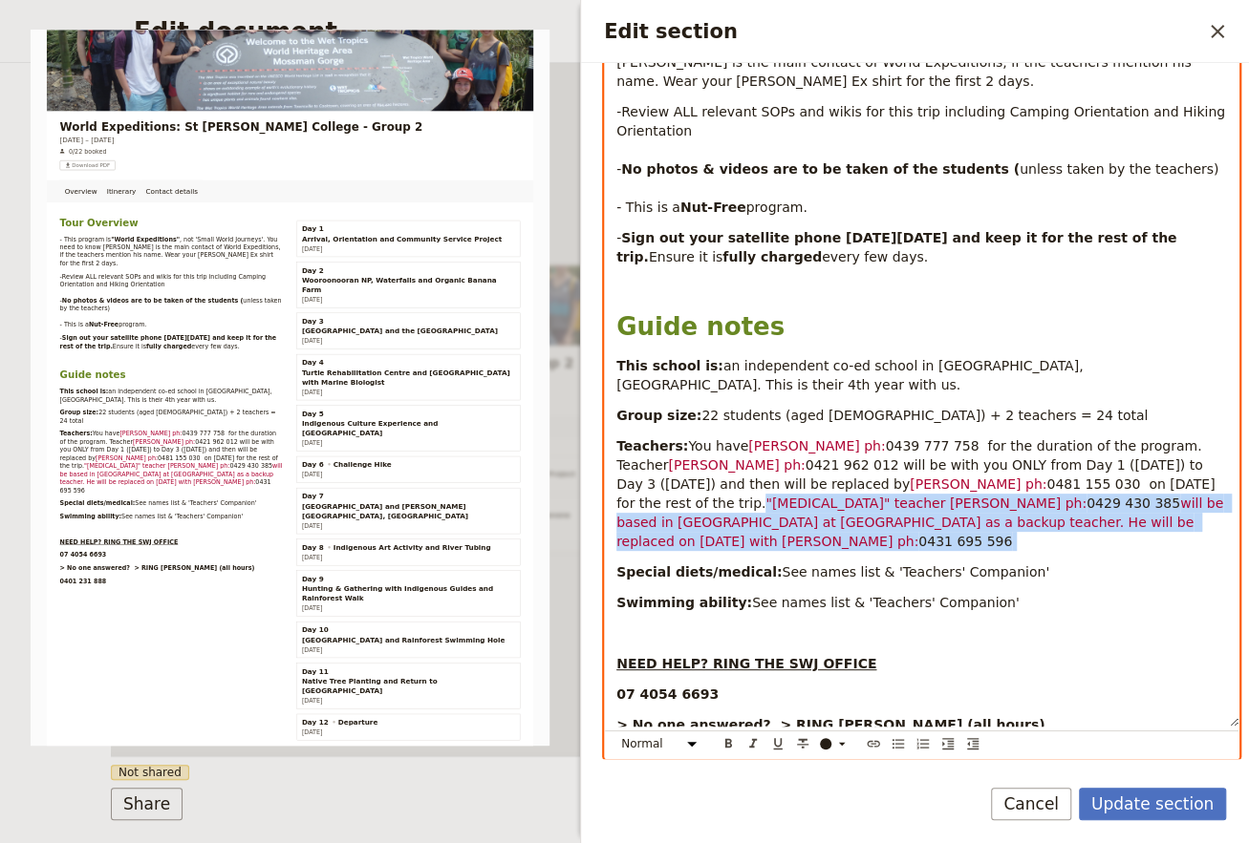
drag, startPoint x: 993, startPoint y: 506, endPoint x: 1090, endPoint y: 470, distance: 103.1
click at [1090, 470] on p "Teachers: You have [PERSON_NAME] ph: [PHONE_NUMBER] for the duration of the pro…" at bounding box center [921, 494] width 610 height 115
copy p ""[MEDICAL_DATA]" teacher [PERSON_NAME] ph: [PHONE_NUMBER] will be based in [GEO…"
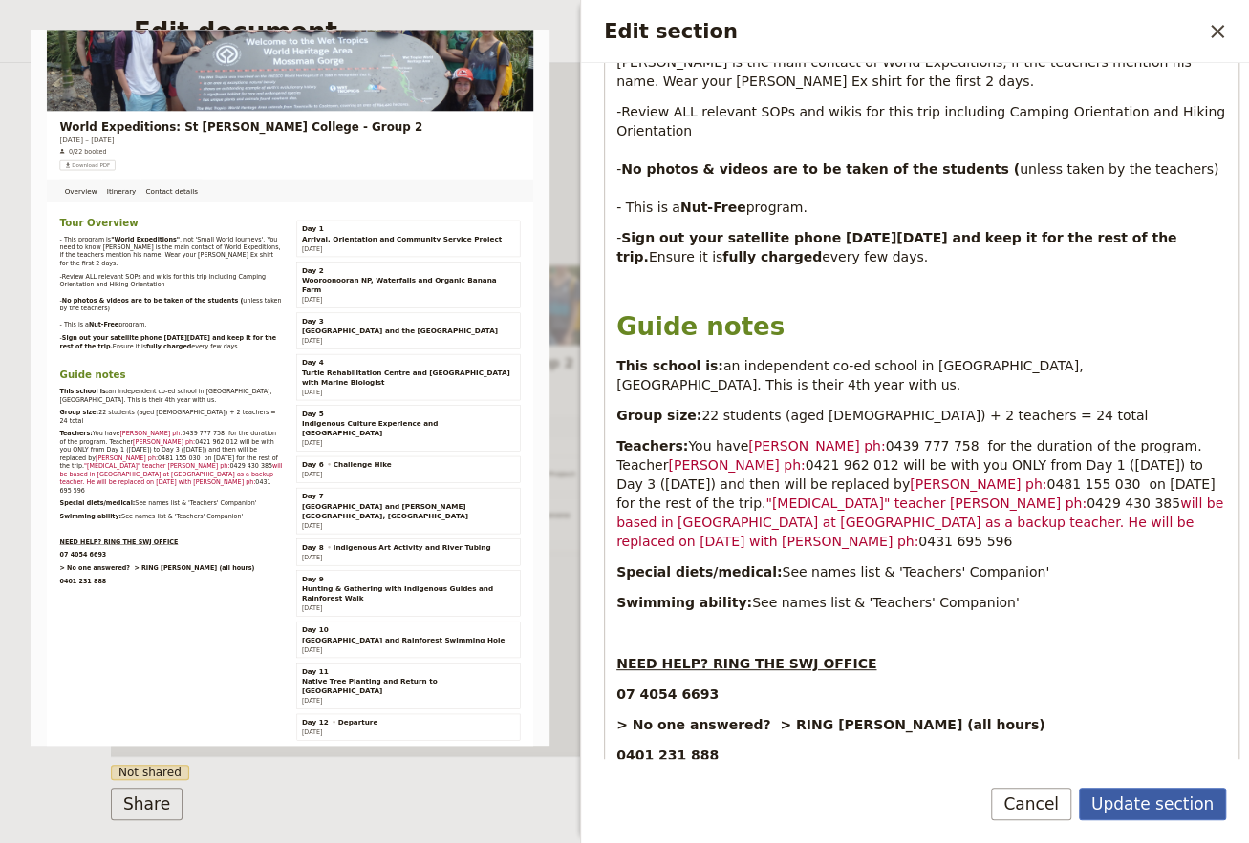
click at [1136, 801] on button "Update section" at bounding box center [1151, 804] width 147 height 32
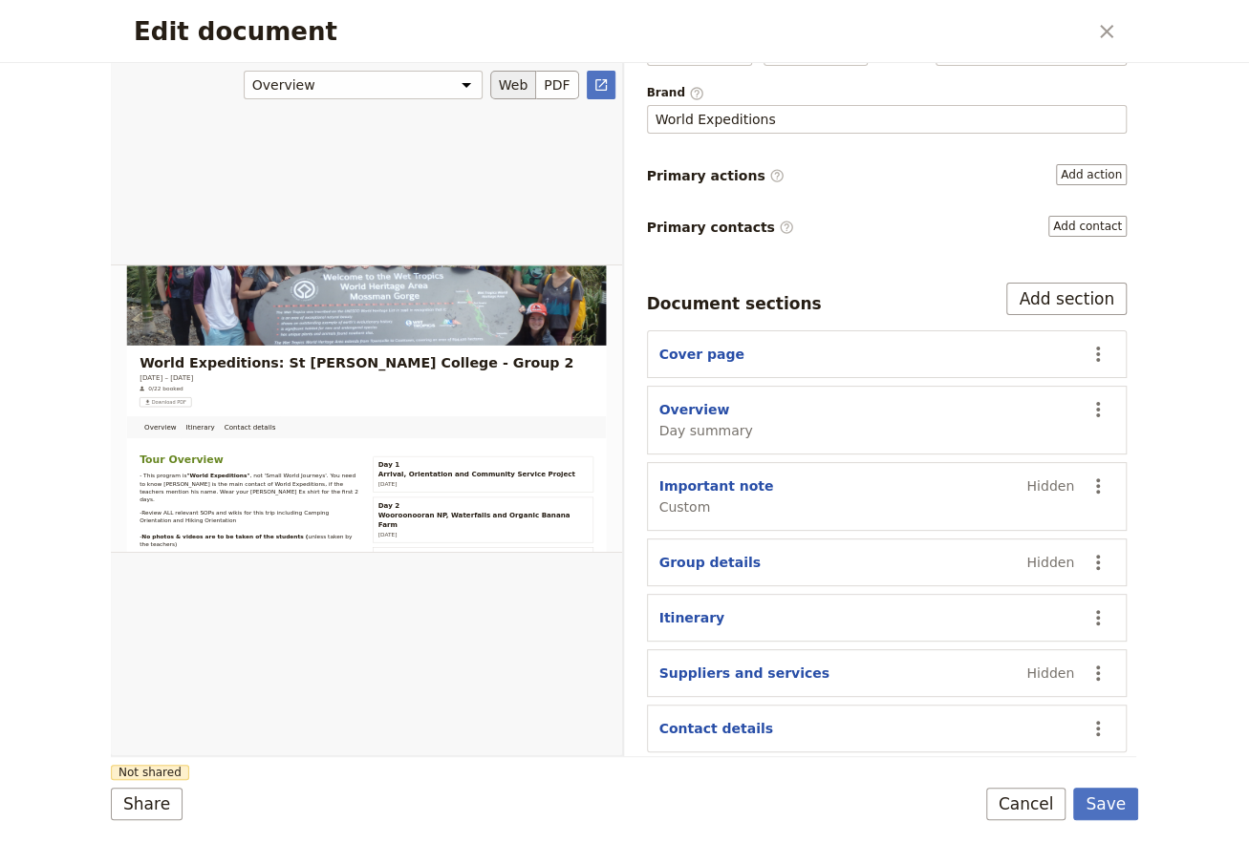
drag, startPoint x: 1103, startPoint y: 806, endPoint x: 612, endPoint y: 544, distance: 556.4
click at [1102, 806] on button "Save" at bounding box center [1105, 804] width 65 height 32
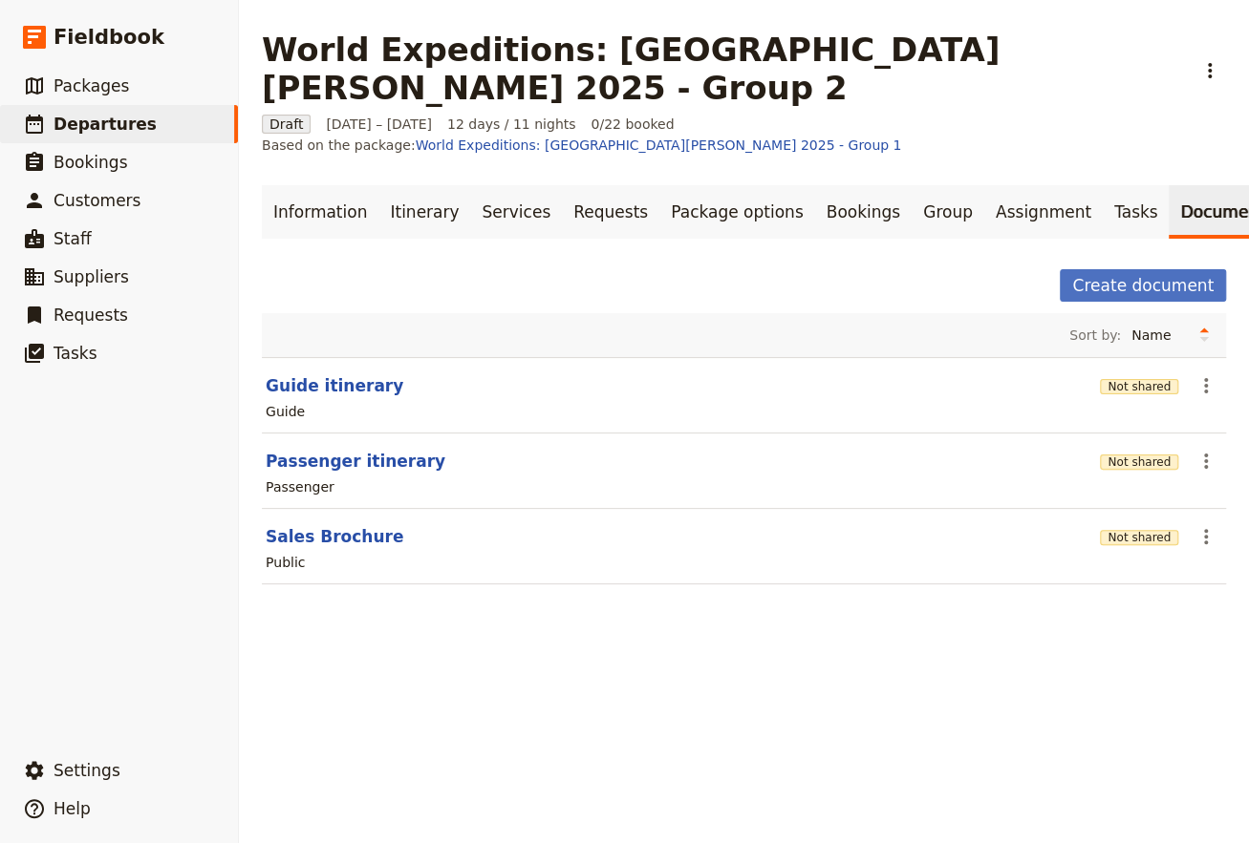
click at [1099, 28] on main "World Expeditions: [GEOGRAPHIC_DATA][PERSON_NAME] 2025 - Group 2 ​ Draft [DATE]…" at bounding box center [744, 319] width 1010 height 638
drag, startPoint x: 79, startPoint y: 130, endPoint x: 76, endPoint y: 141, distance: 11.8
click at [79, 130] on span "Departures" at bounding box center [104, 124] width 103 height 19
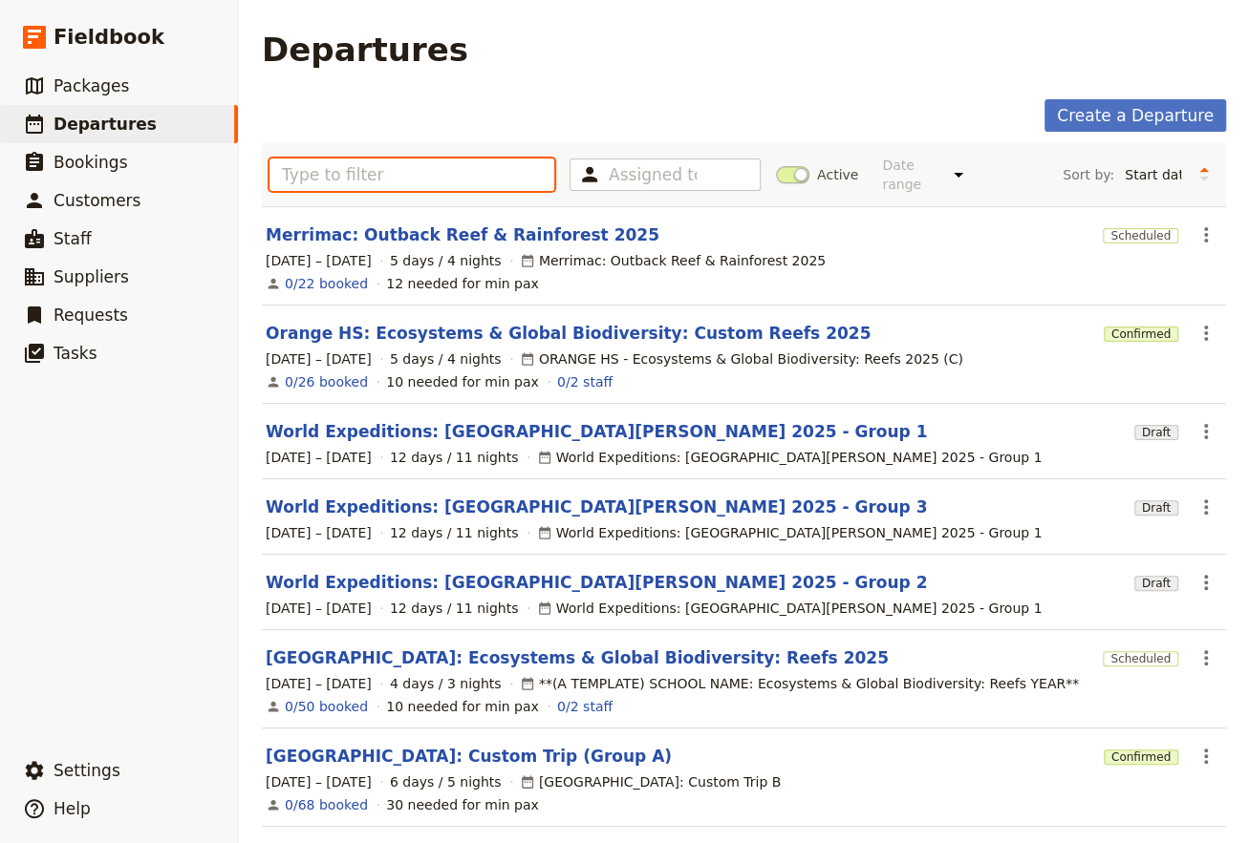
click at [353, 167] on input "text" at bounding box center [411, 175] width 285 height 32
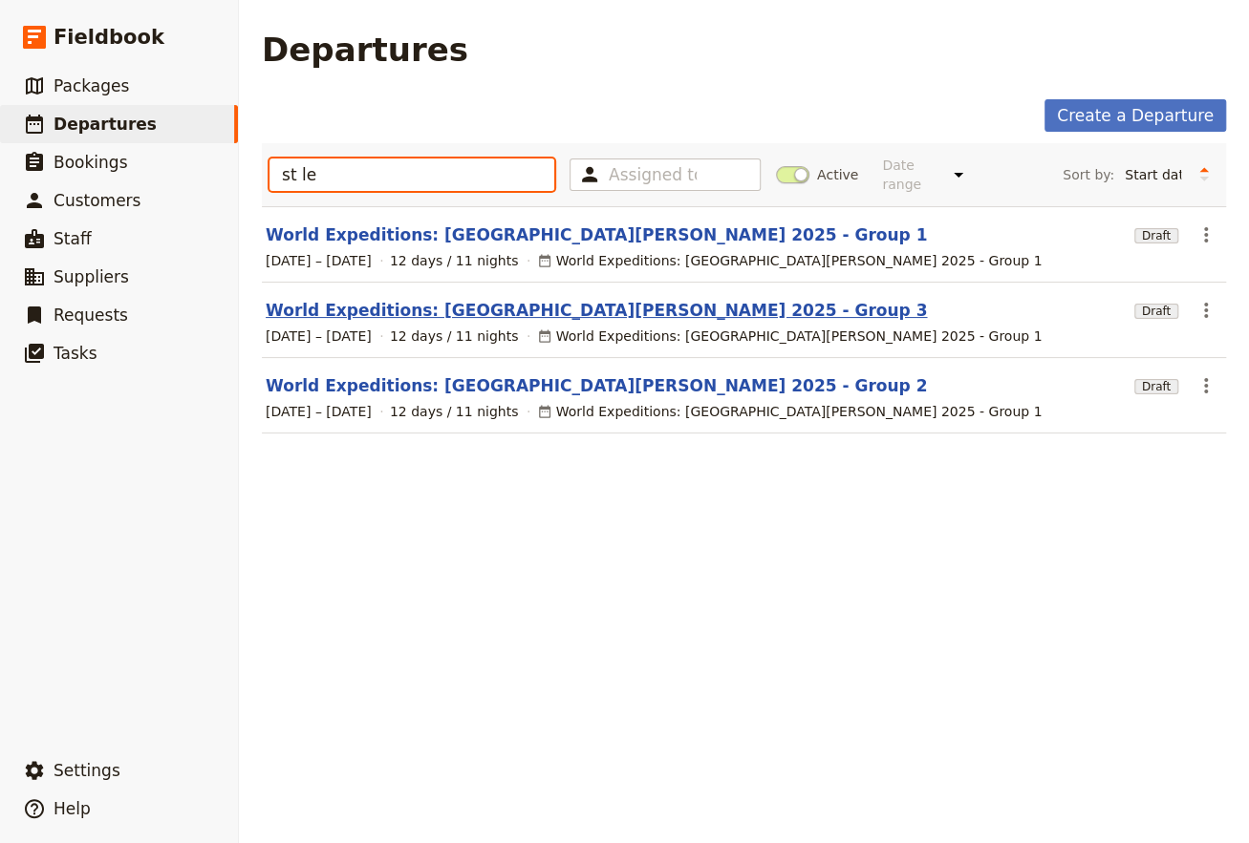
type input "st le"
click at [490, 299] on link "World Expeditions: [GEOGRAPHIC_DATA][PERSON_NAME] 2025 - Group 3" at bounding box center [596, 310] width 661 height 23
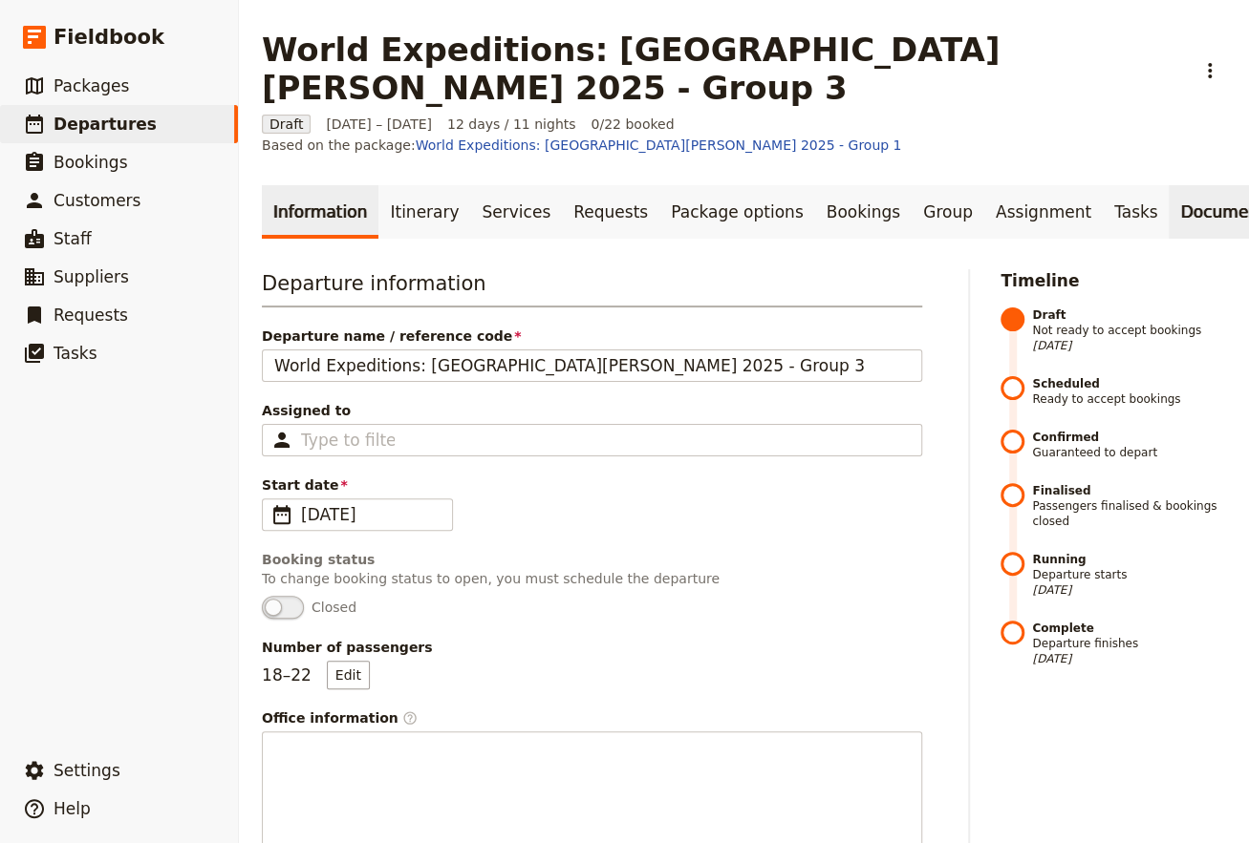
click at [1168, 185] on link "Documents" at bounding box center [1226, 211] width 116 height 53
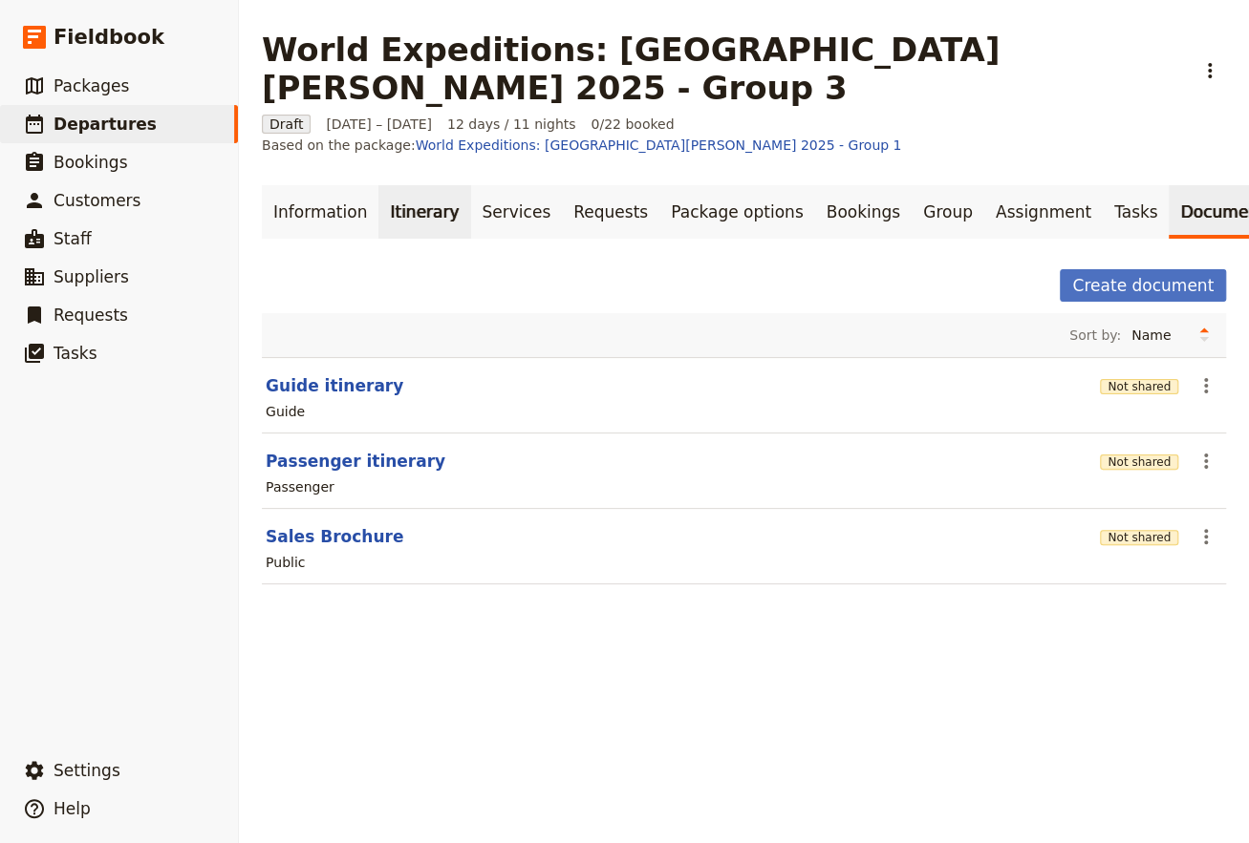
click at [423, 185] on link "Itinerary" at bounding box center [424, 211] width 92 height 53
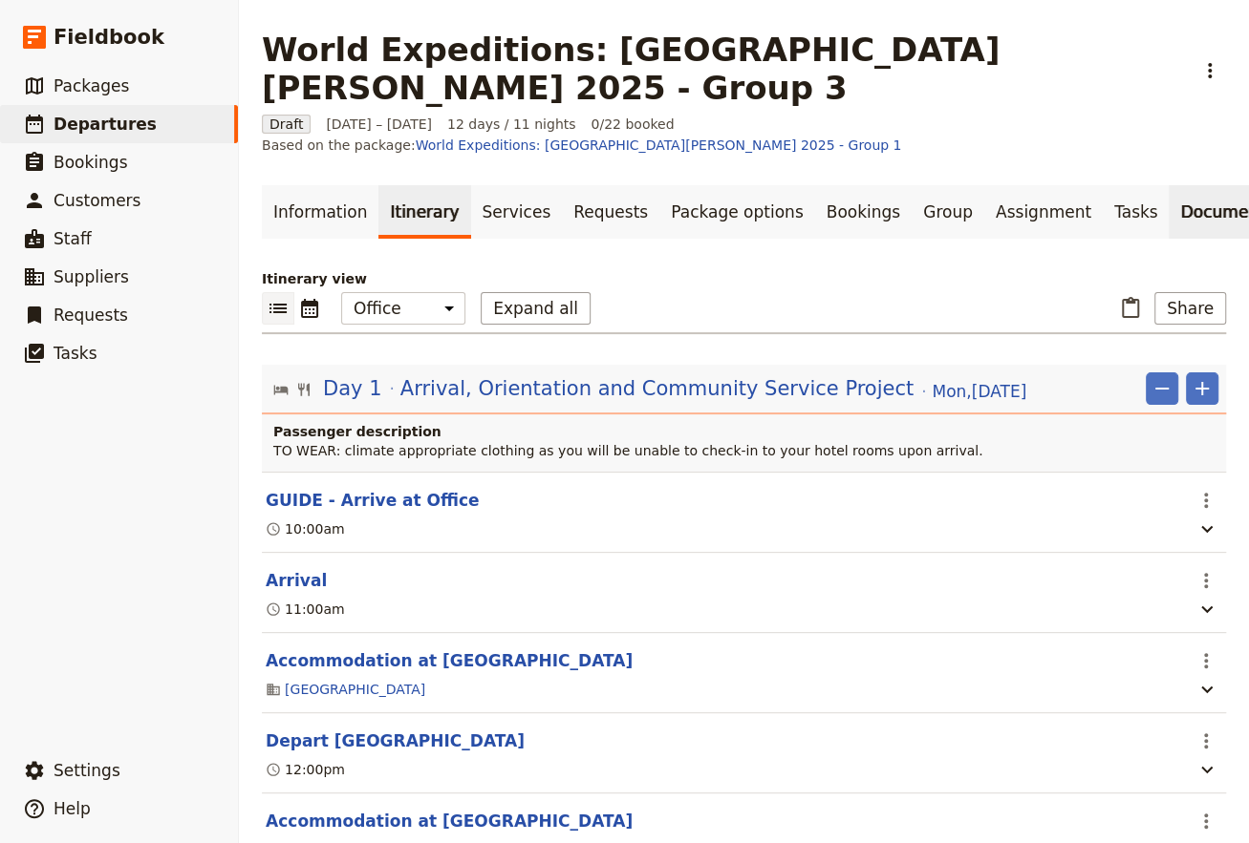
click at [1168, 185] on link "Documents" at bounding box center [1226, 211] width 116 height 53
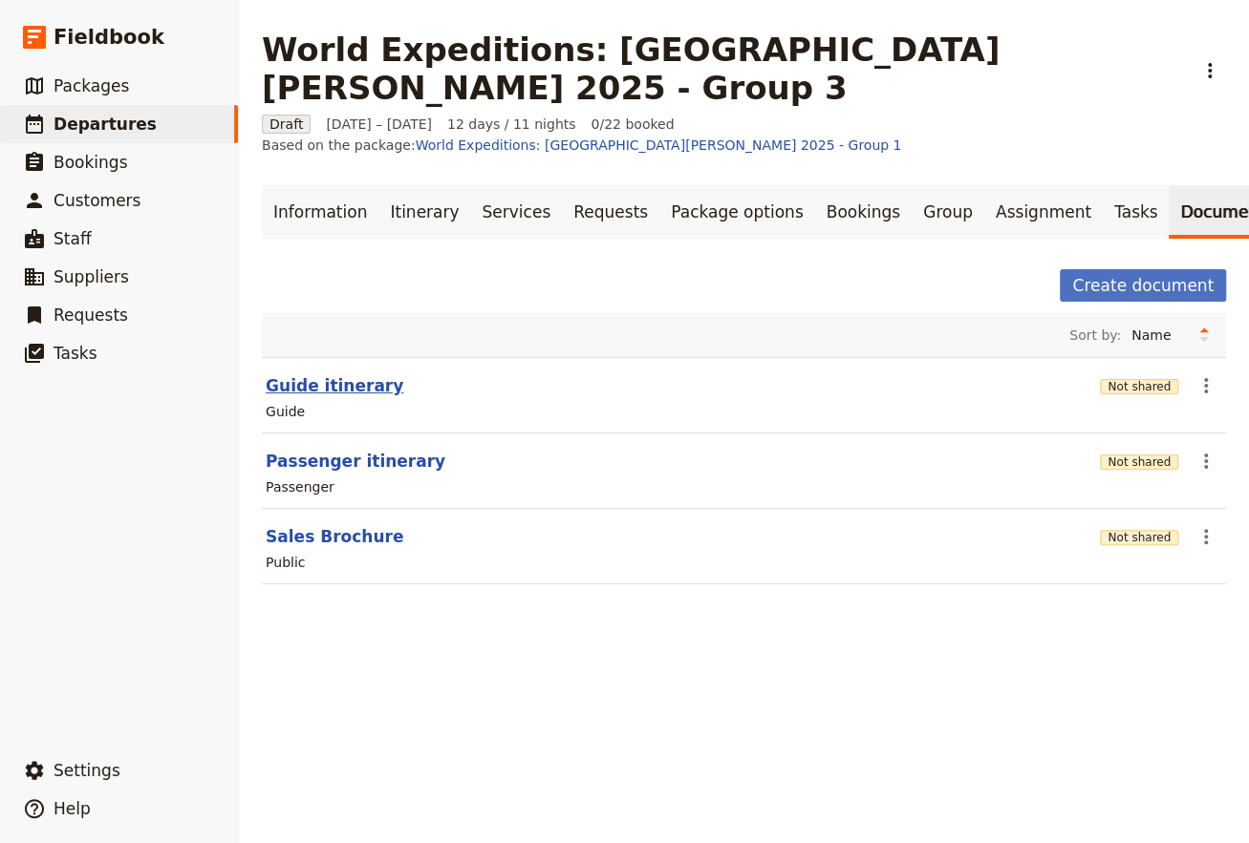
click at [303, 374] on button "Guide itinerary" at bounding box center [335, 385] width 138 height 23
select select "STAFF"
select select "RUN_SHEET"
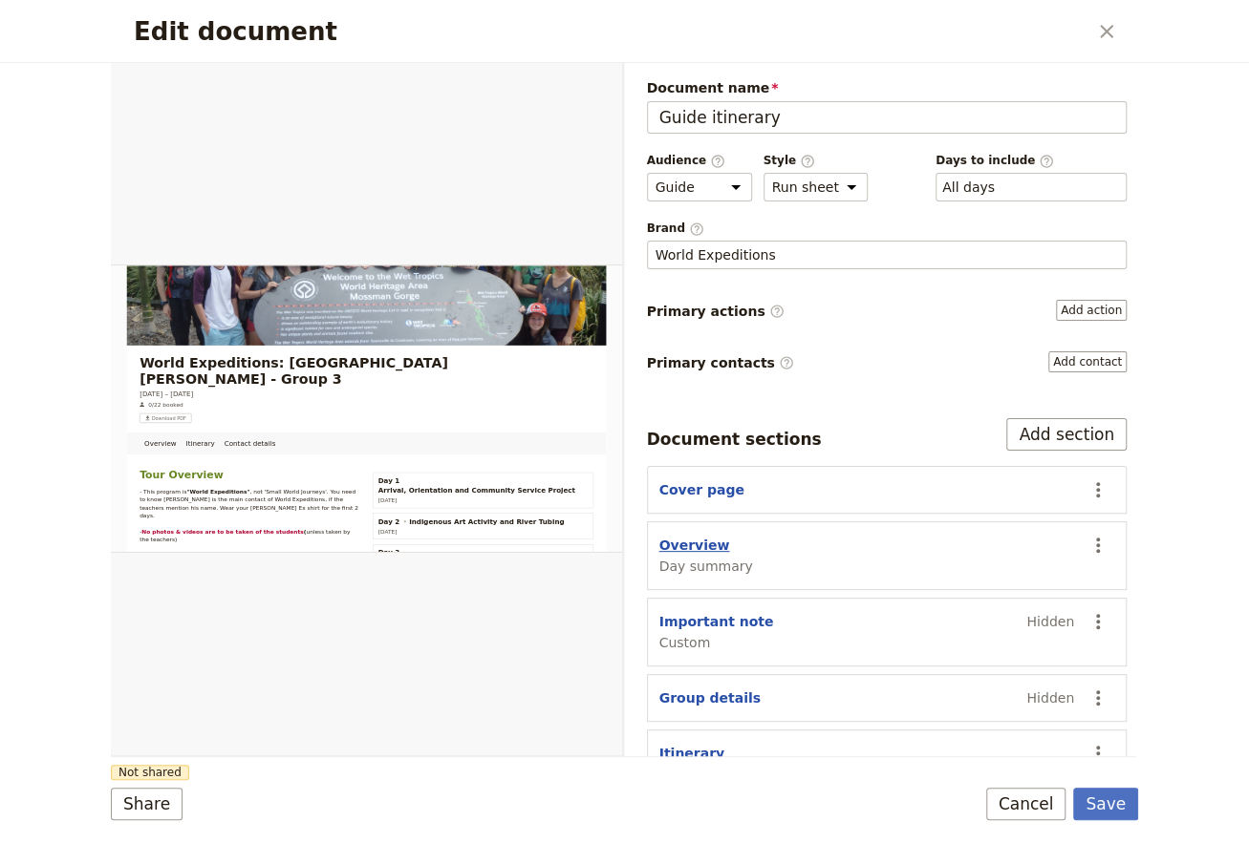
click at [676, 542] on button "Overview" at bounding box center [694, 545] width 71 height 19
select select "DAY_SUMMARY"
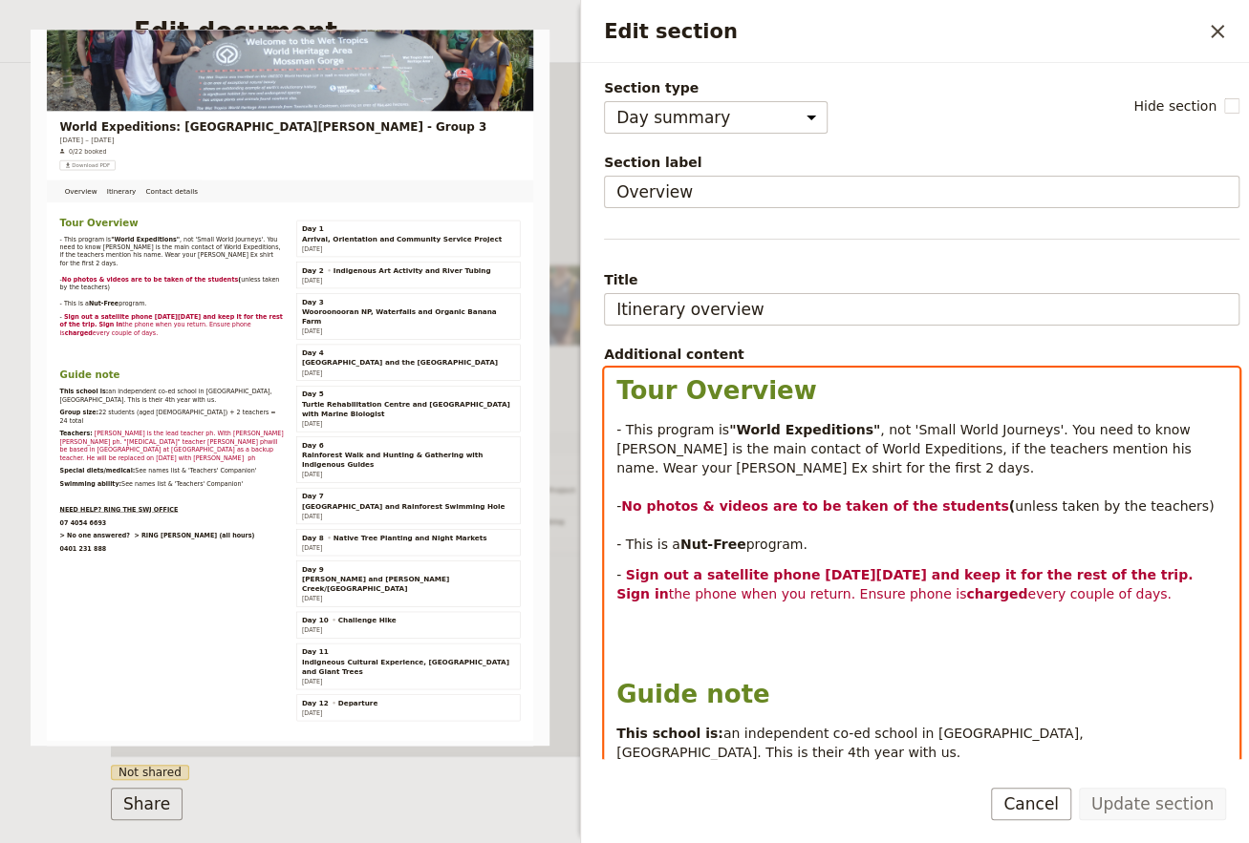
click at [1028, 630] on p "Edit section" at bounding box center [921, 624] width 610 height 19
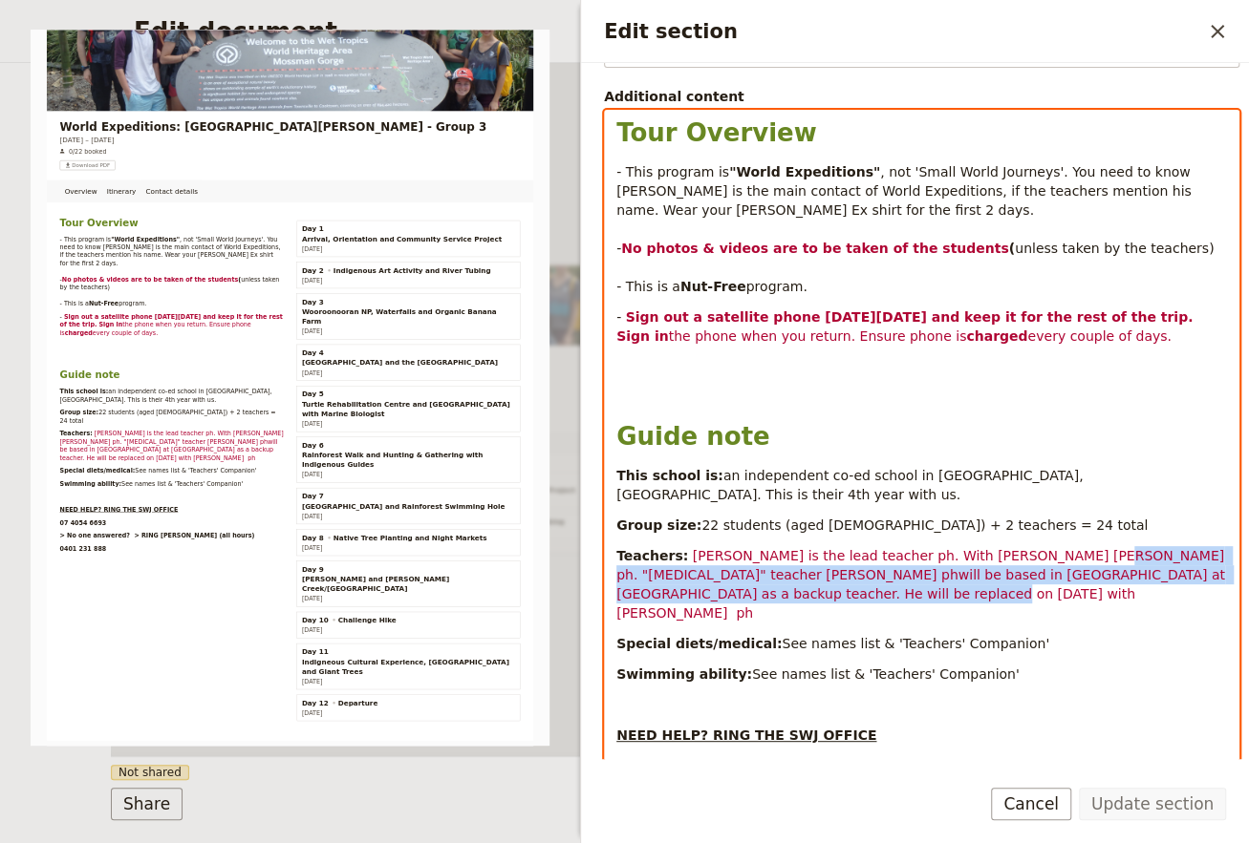
drag, startPoint x: 856, startPoint y: 576, endPoint x: 1027, endPoint y: 530, distance: 177.0
click at [1027, 546] on p "Teachers: [PERSON_NAME] is the lead teacher ph. With [PERSON_NAME] [PERSON_NAME…" at bounding box center [921, 584] width 610 height 76
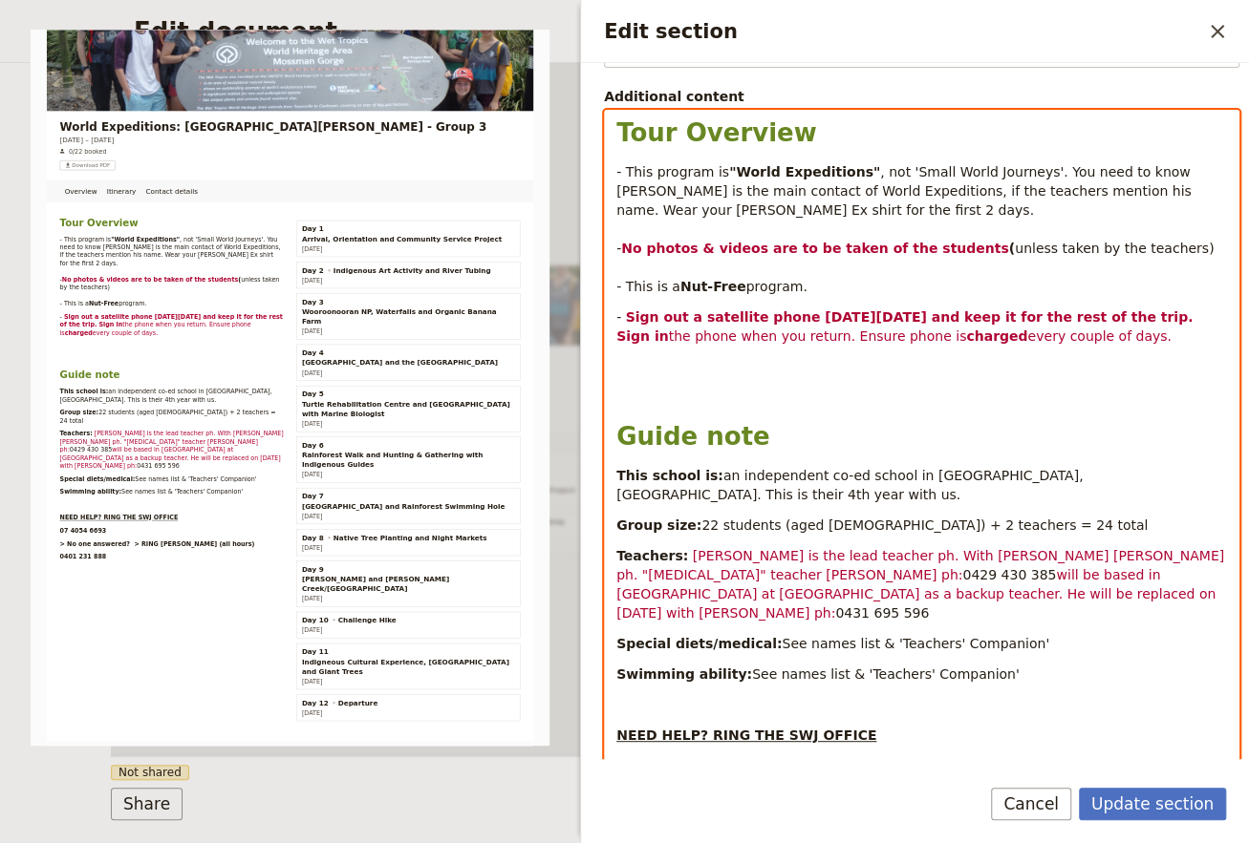
click at [886, 548] on span "[PERSON_NAME] is the lead teacher ph. With [PERSON_NAME] [PERSON_NAME] ph. "[ME…" at bounding box center [921, 565] width 611 height 34
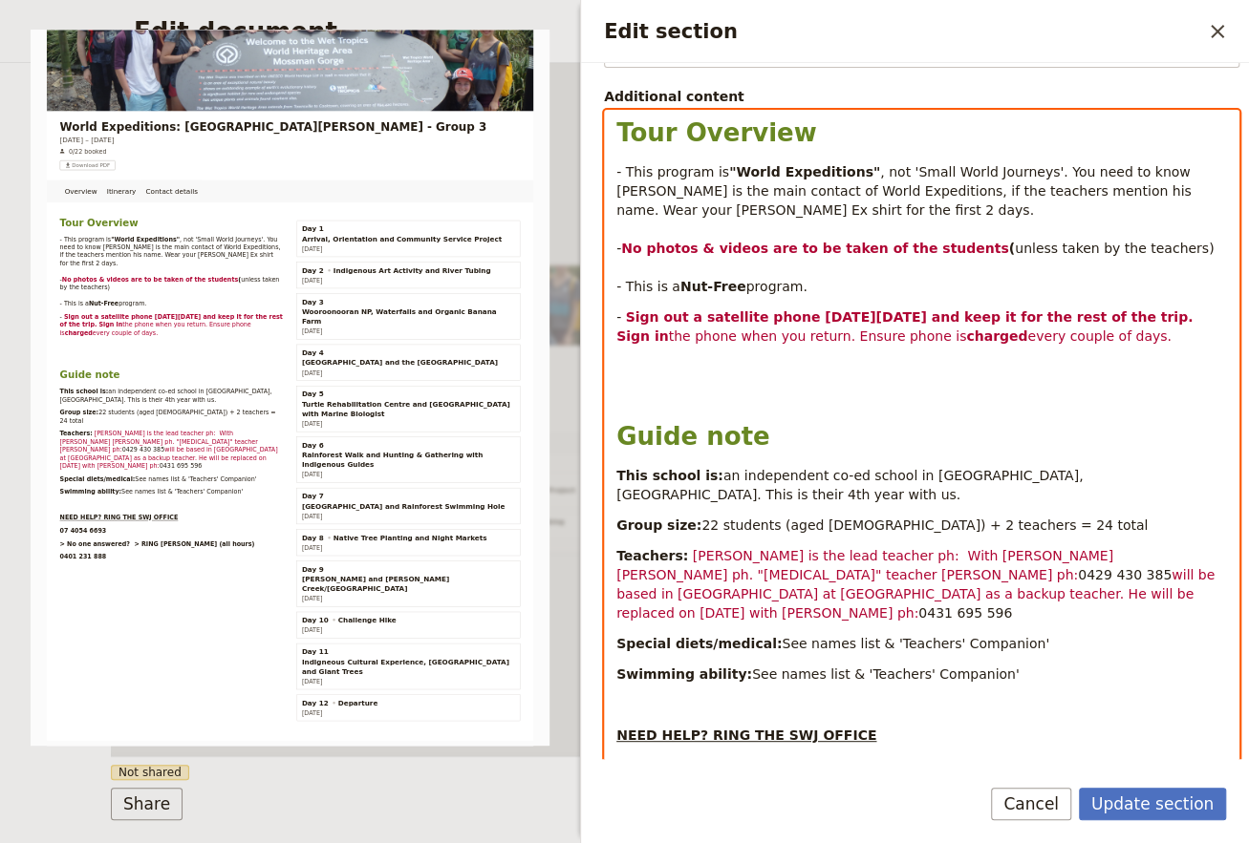
click at [886, 548] on span "[PERSON_NAME] is the lead teacher ph: With [PERSON_NAME] [PERSON_NAME] ph. "[ME…" at bounding box center [866, 565] width 501 height 34
click at [1001, 548] on span "[PERSON_NAME] [PERSON_NAME] ph. "[MEDICAL_DATA]" teacher [PERSON_NAME] ph:" at bounding box center [899, 565] width 566 height 34
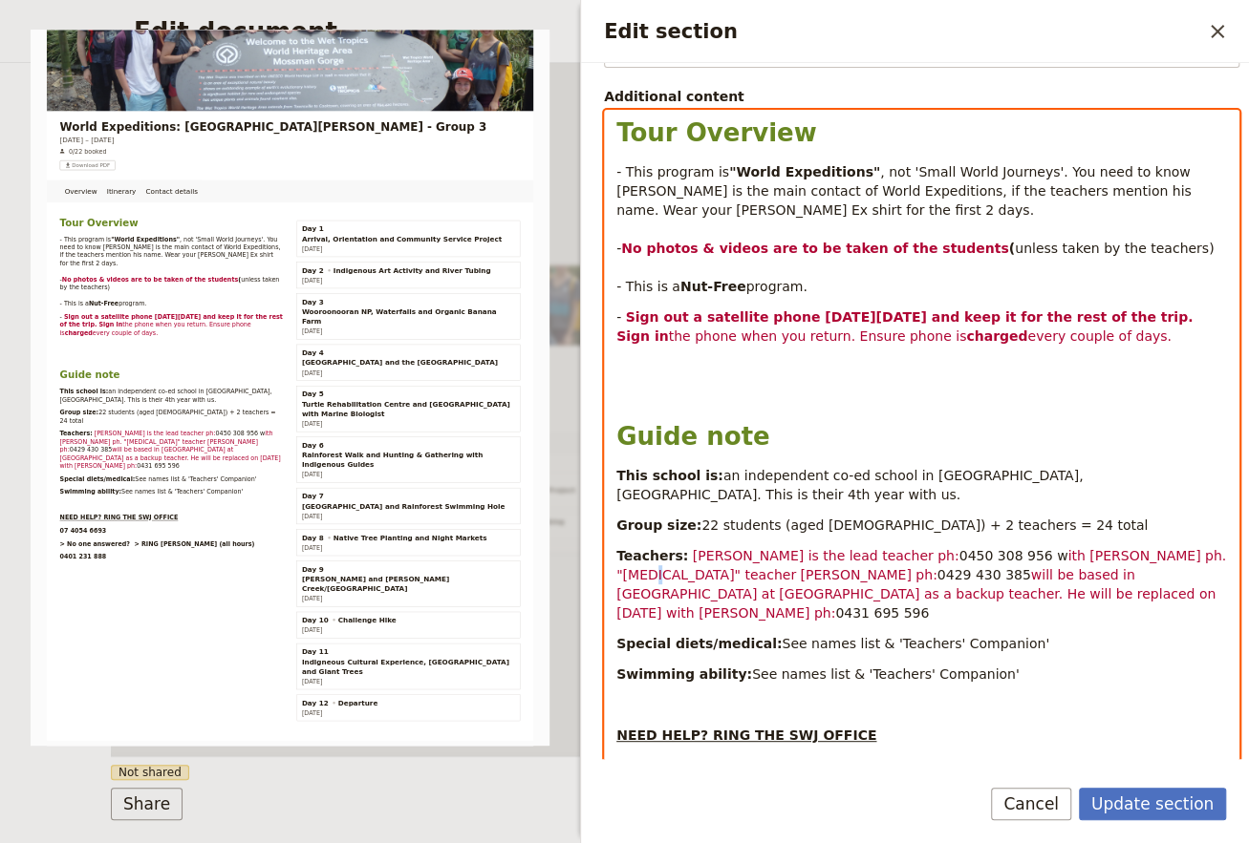
click at [1147, 548] on span "ith [PERSON_NAME] ph. "[MEDICAL_DATA]" teacher [PERSON_NAME] ph:" at bounding box center [922, 565] width 613 height 34
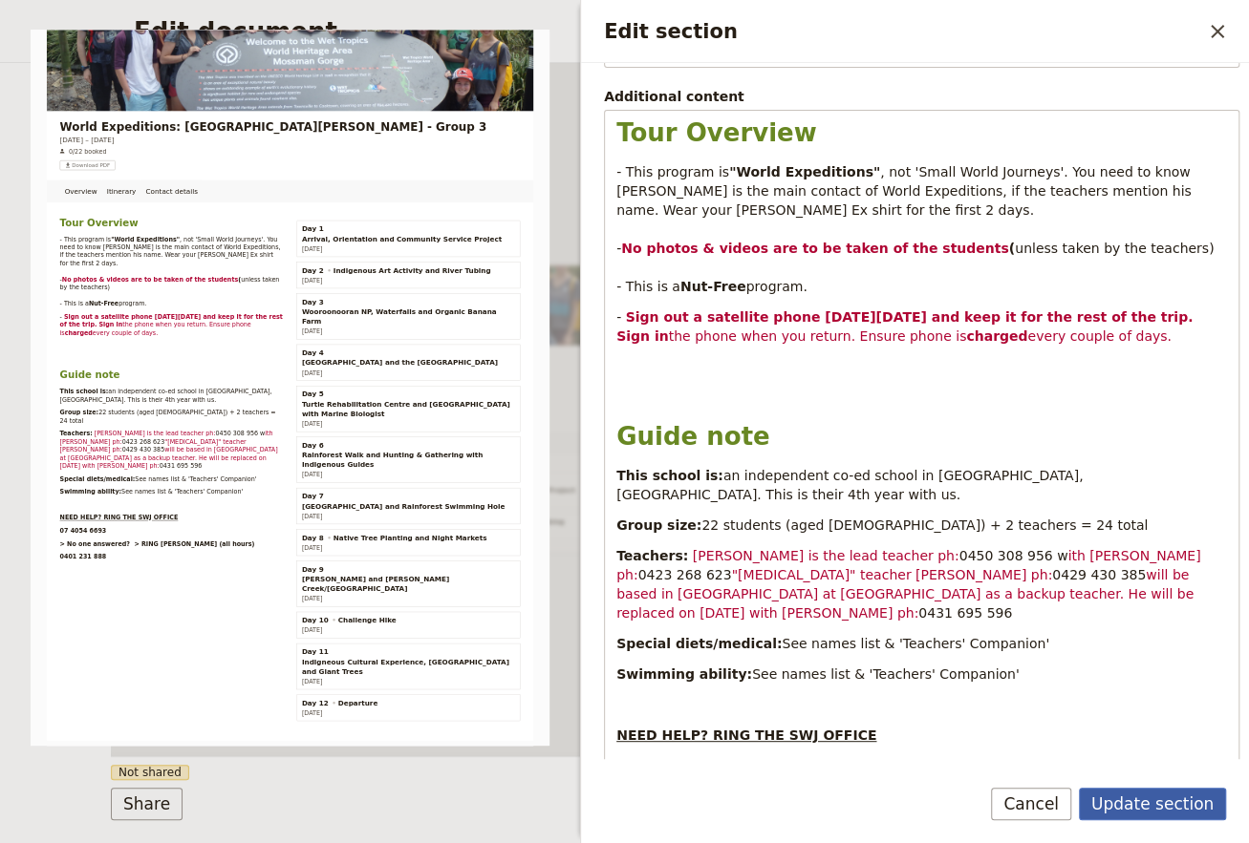
click at [1137, 808] on button "Update section" at bounding box center [1151, 804] width 147 height 32
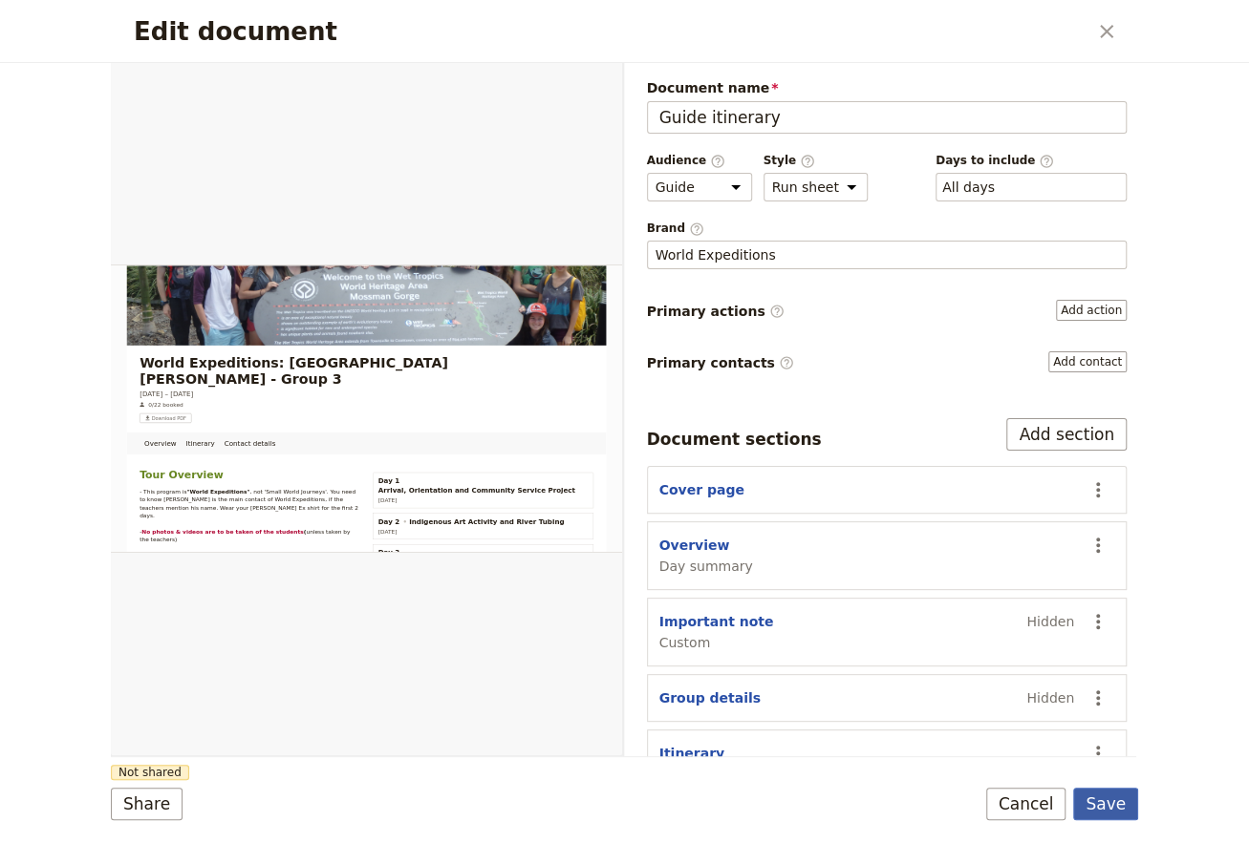
click at [1097, 807] on button "Save" at bounding box center [1105, 804] width 65 height 32
